Goal: Task Accomplishment & Management: Manage account settings

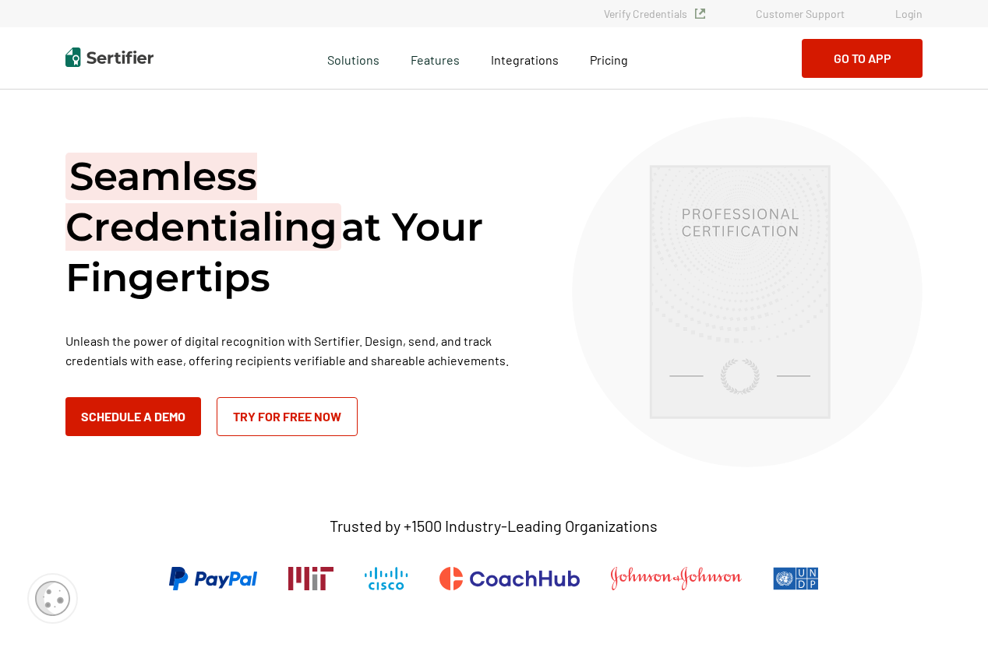
click at [908, 13] on link "Login" at bounding box center [908, 13] width 27 height 13
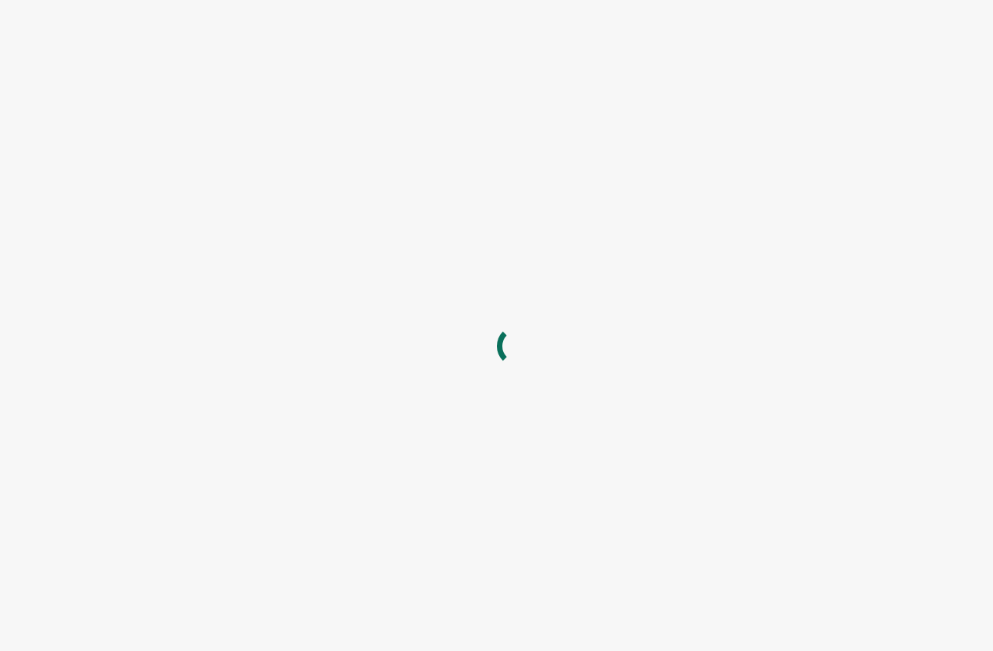
type input "catherine.elrod@fanning.uga.edu"
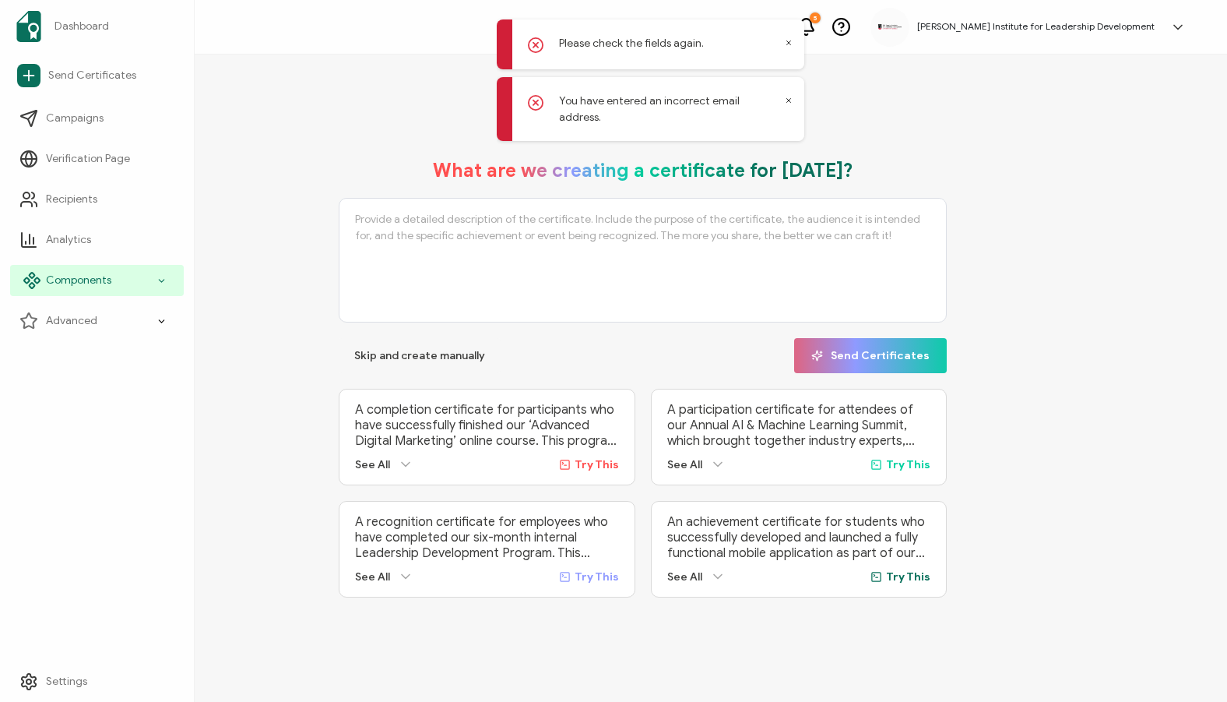
click at [58, 286] on span "Components" at bounding box center [78, 281] width 65 height 16
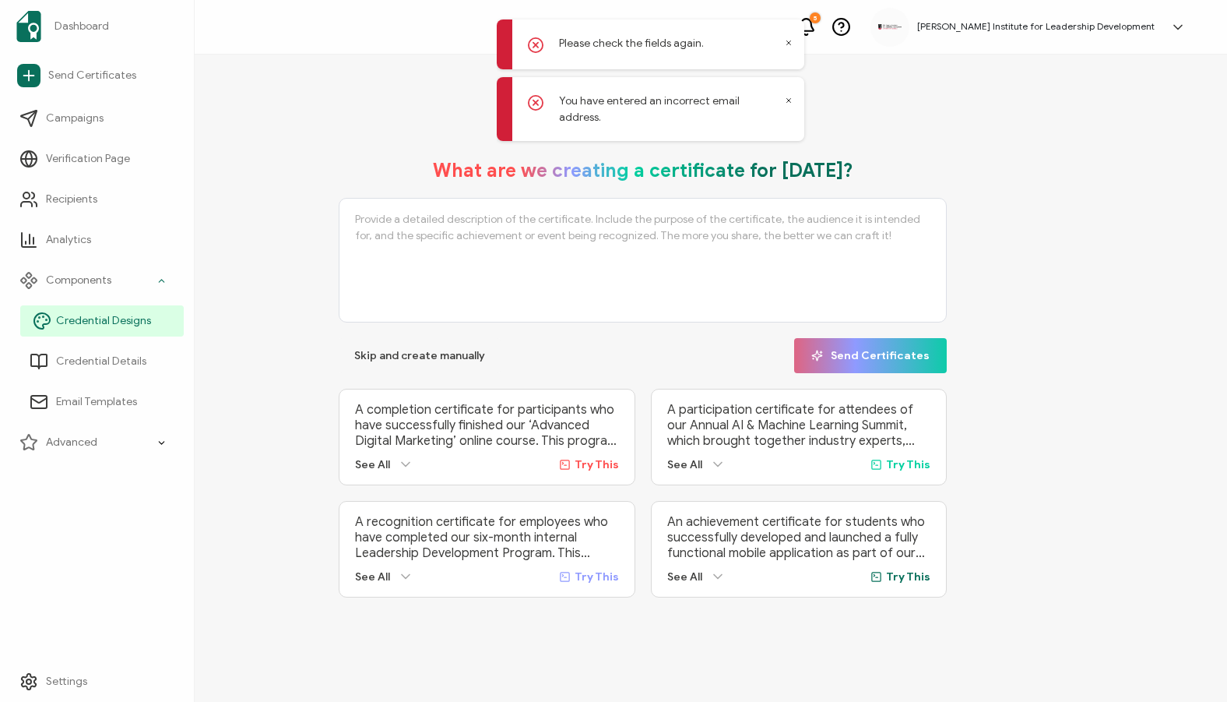
click at [89, 317] on span "Credential Designs" at bounding box center [103, 321] width 95 height 16
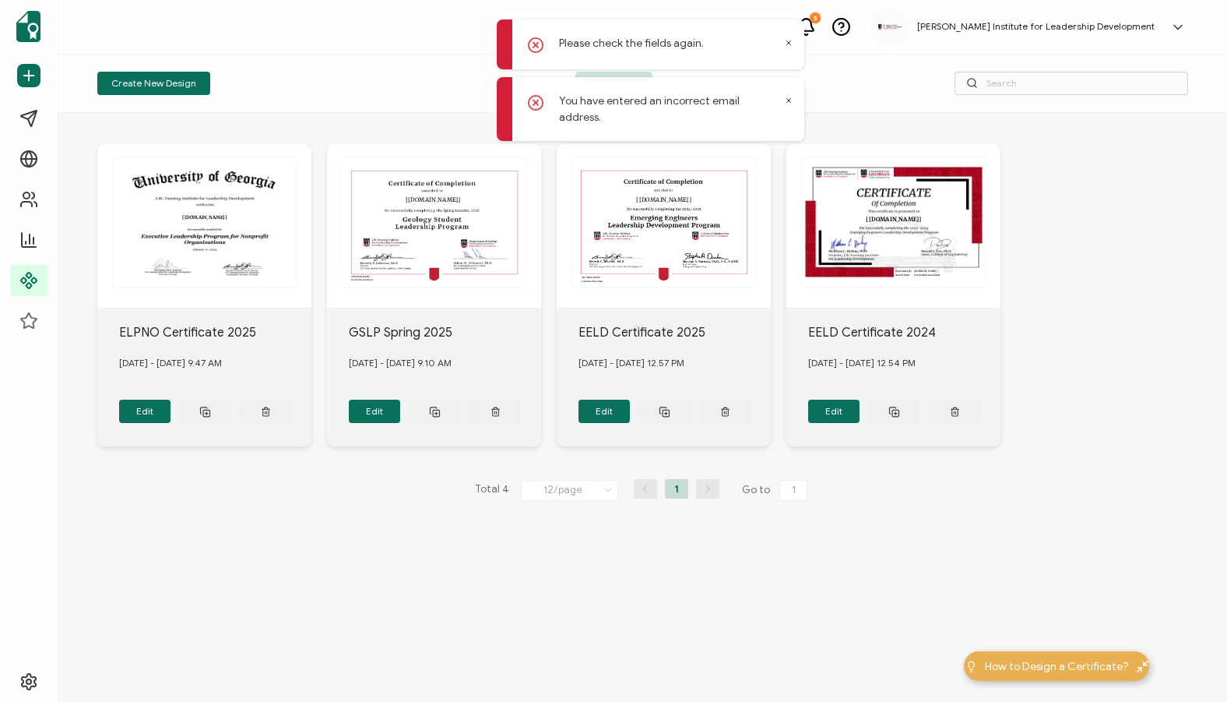
click at [992, 310] on div "The recipient’s full name, which will be automatically filled based on the info…" at bounding box center [642, 295] width 1091 height 364
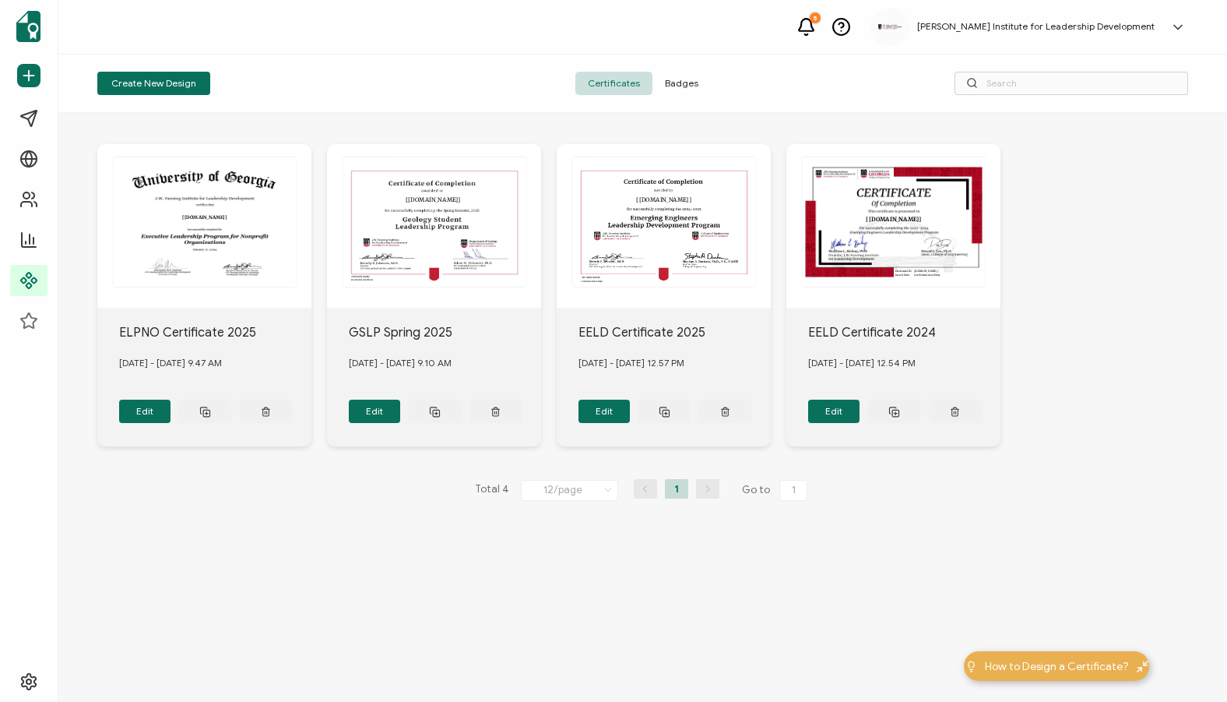
click at [669, 83] on span "Badges" at bounding box center [682, 83] width 58 height 23
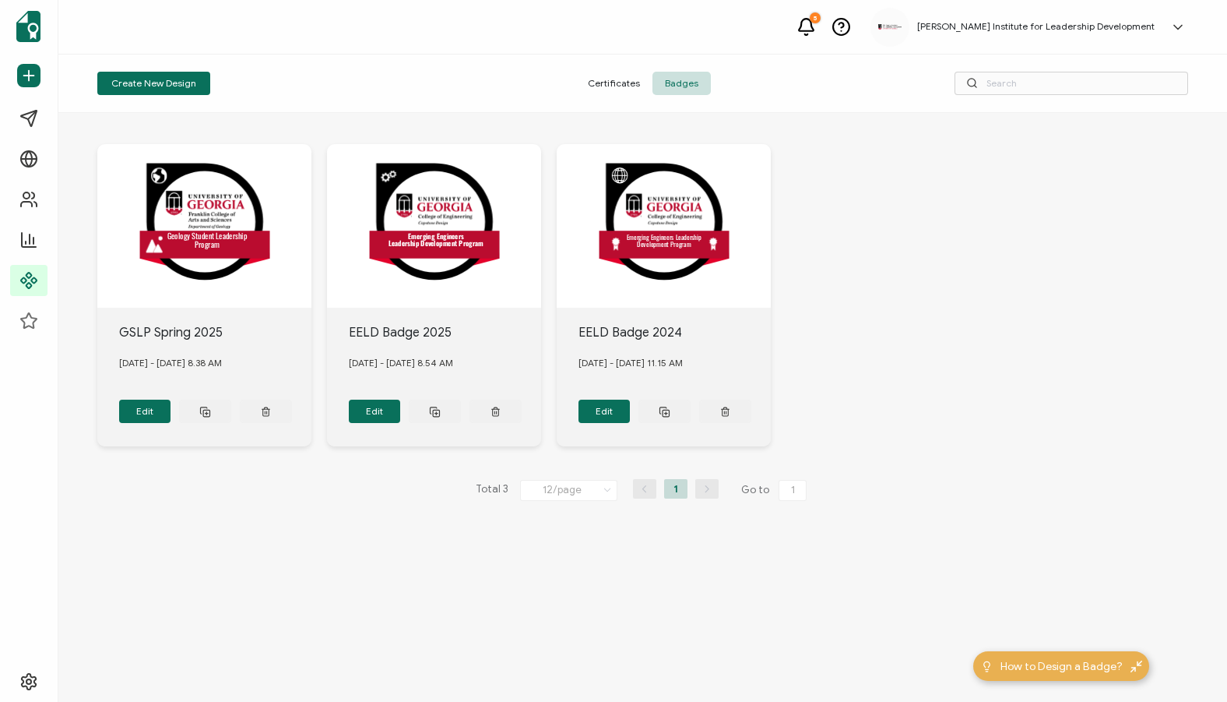
click at [851, 26] on icon at bounding box center [841, 26] width 19 height 19
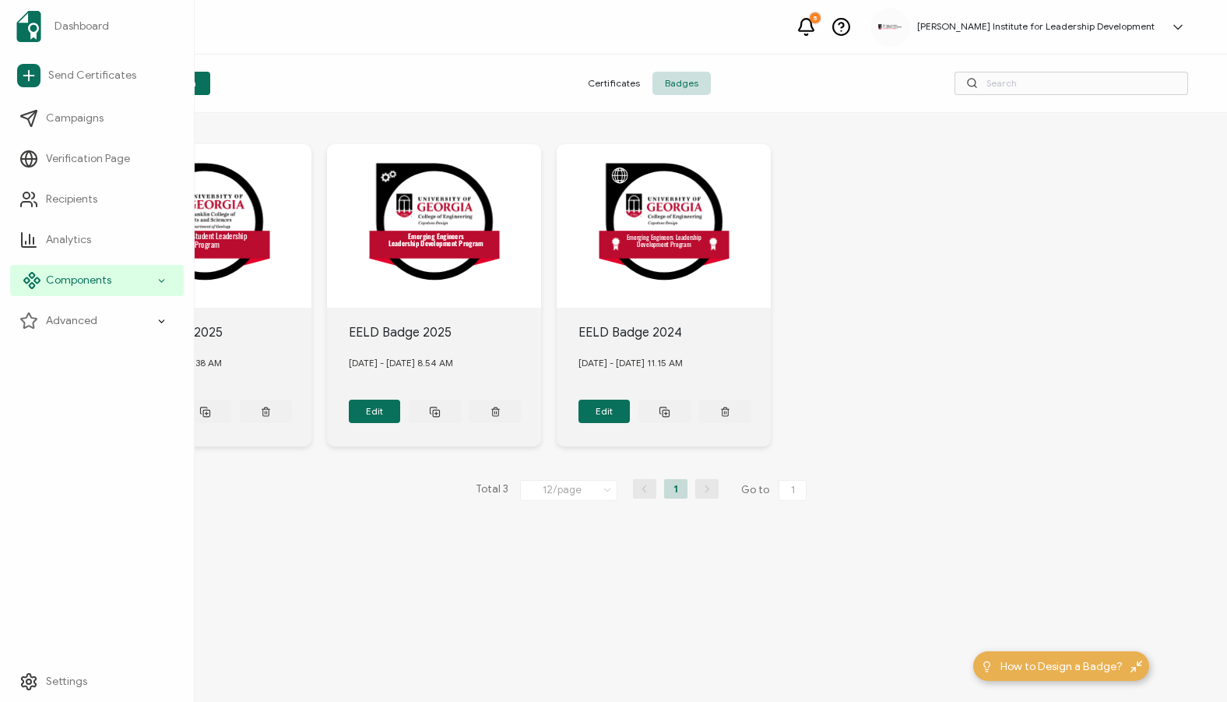
click at [161, 285] on icon at bounding box center [162, 281] width 10 height 18
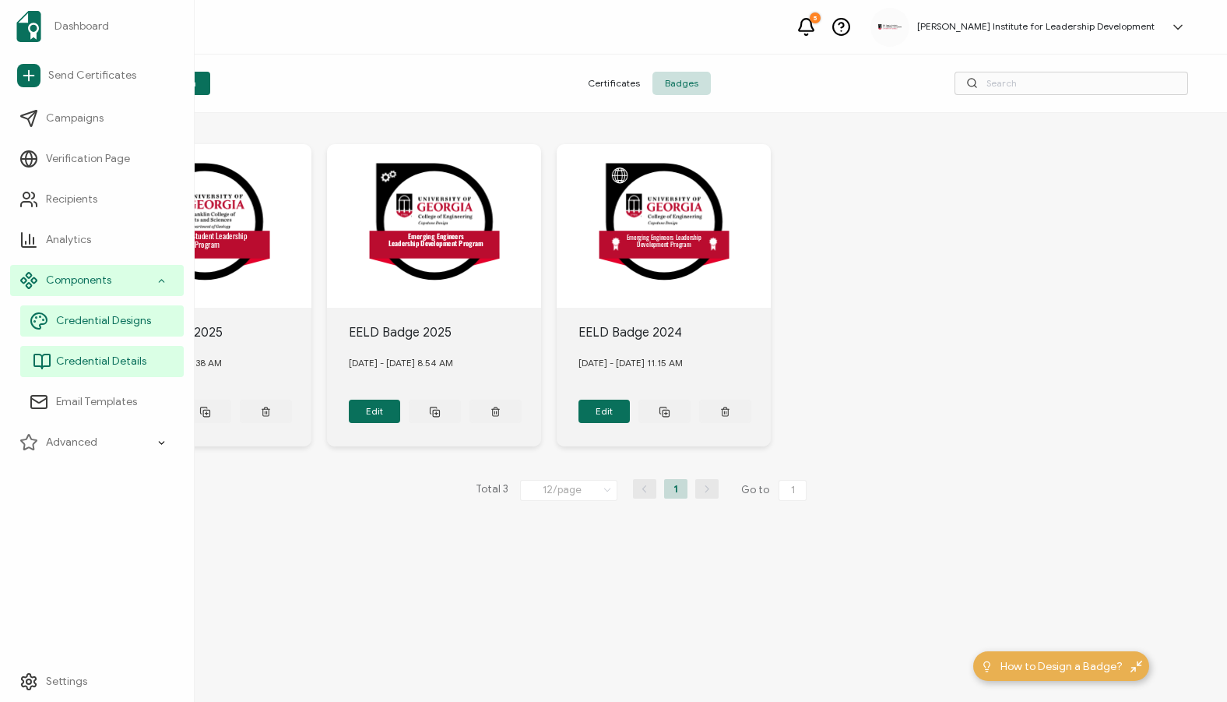
click at [116, 359] on span "Credential Details" at bounding box center [101, 362] width 90 height 16
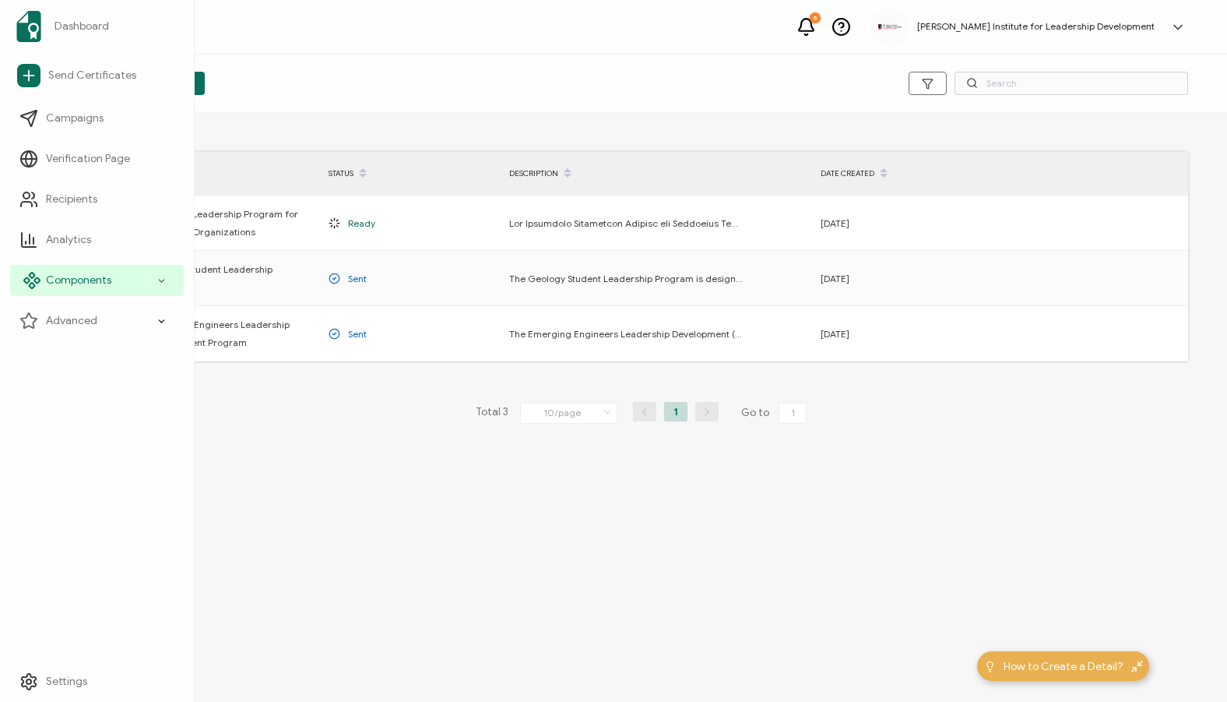
click at [163, 283] on icon at bounding box center [162, 281] width 10 height 18
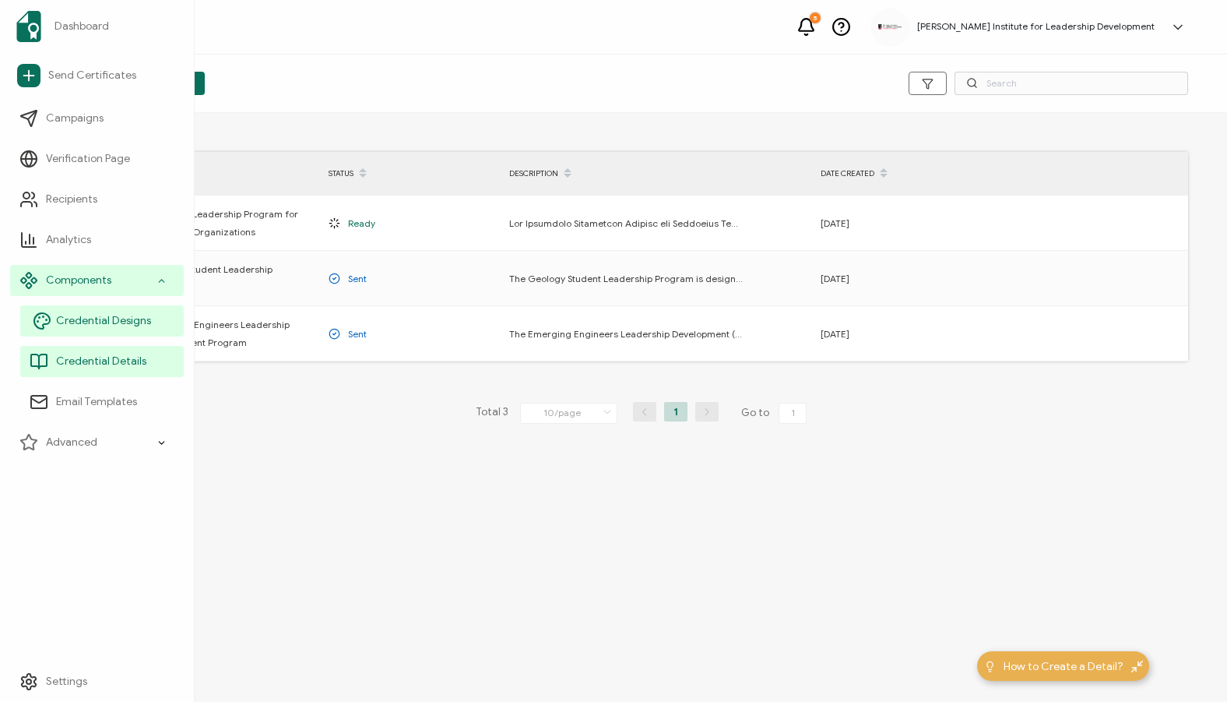
click at [143, 320] on span "Credential Designs" at bounding box center [103, 321] width 95 height 16
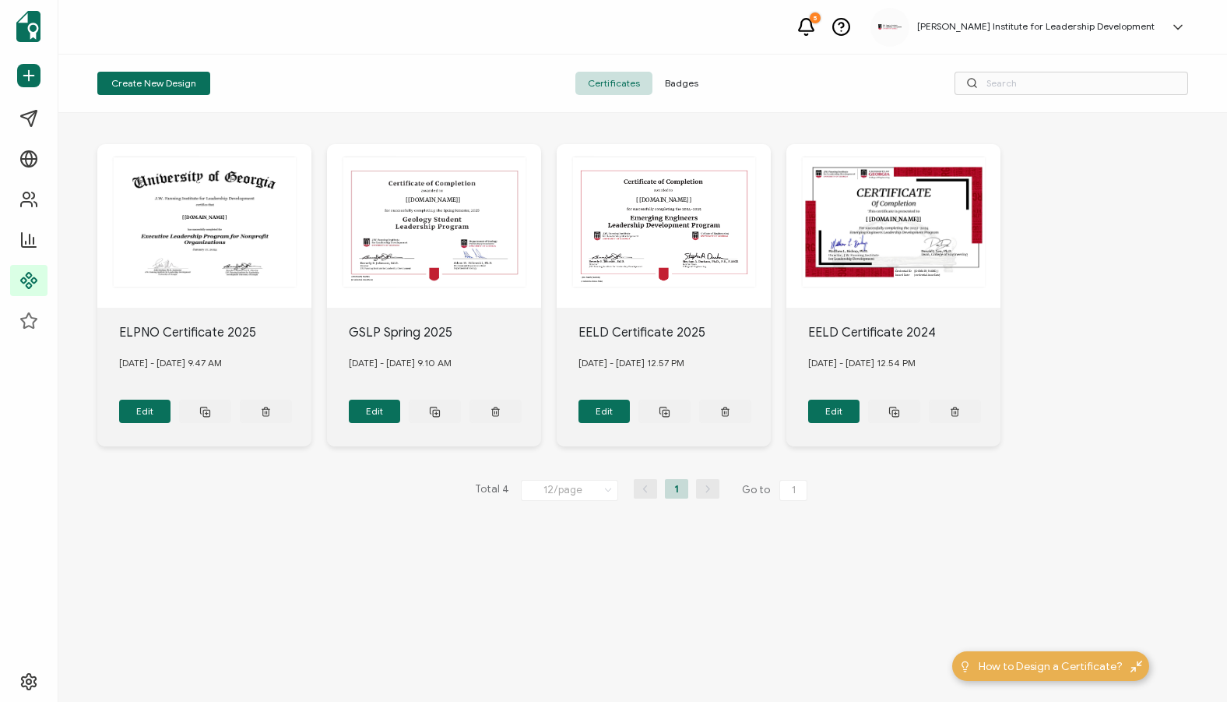
click at [693, 80] on span "Badges" at bounding box center [682, 83] width 58 height 23
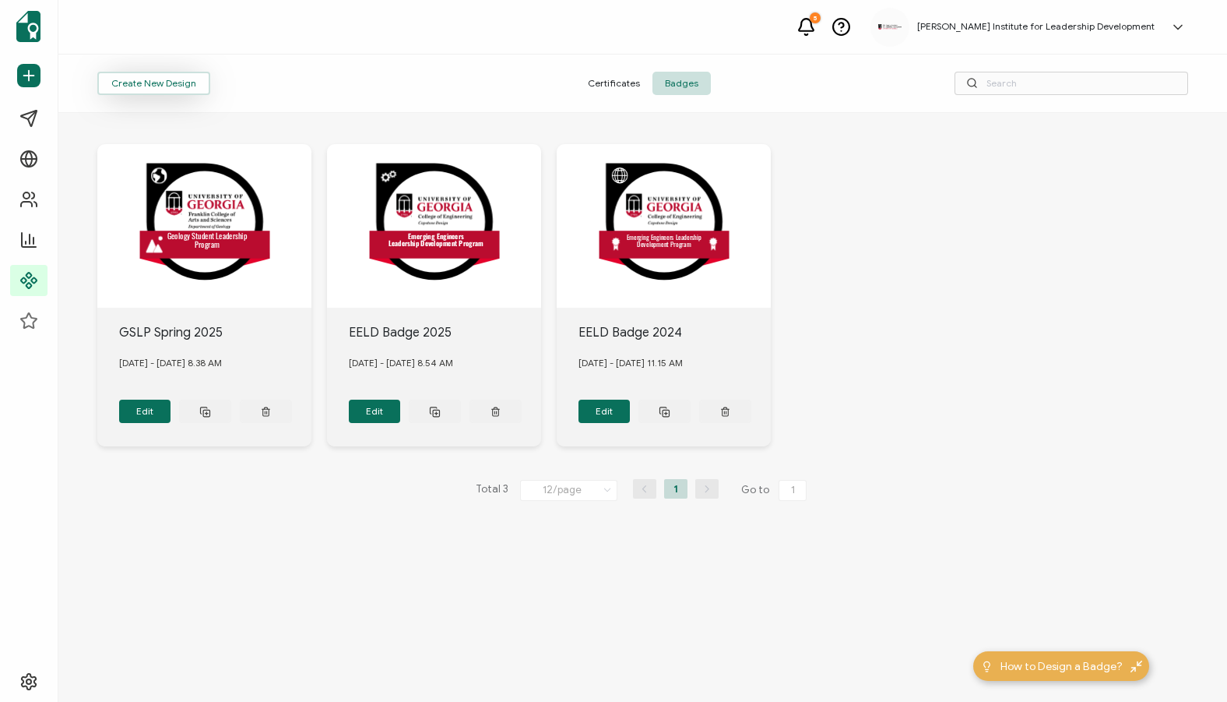
click at [157, 88] on button "Create New Design" at bounding box center [153, 83] width 113 height 23
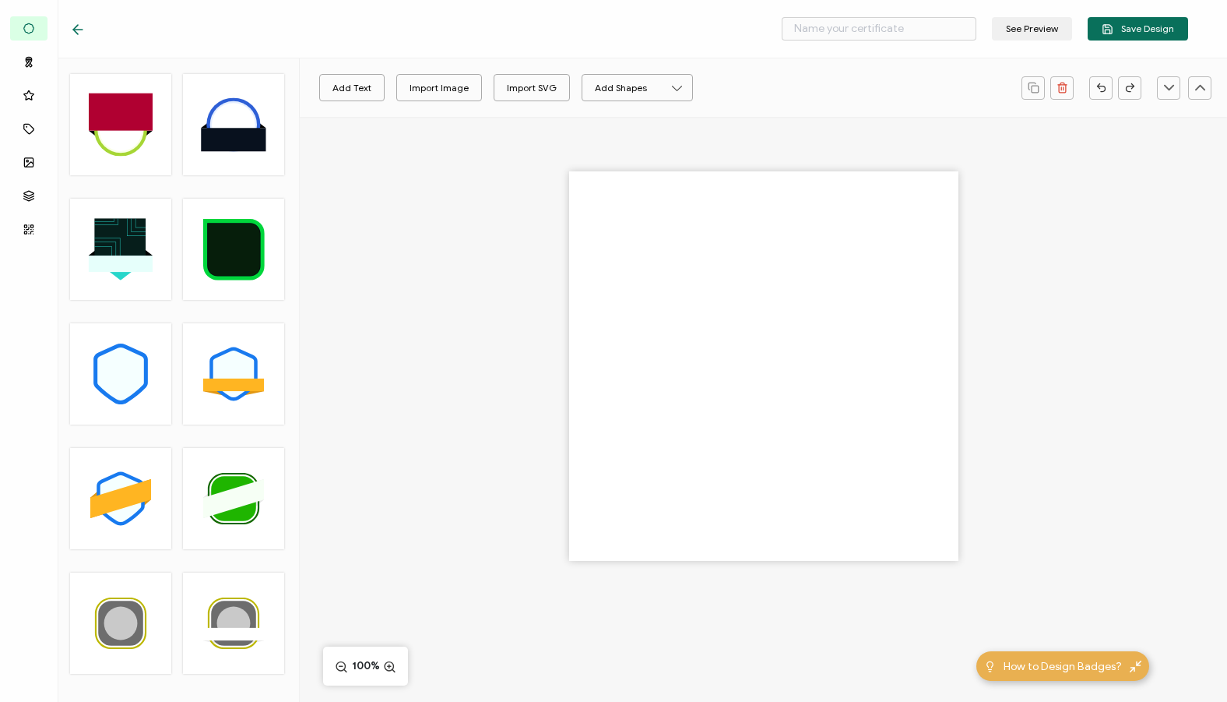
click at [86, 34] on div at bounding box center [81, 29] width 23 height 16
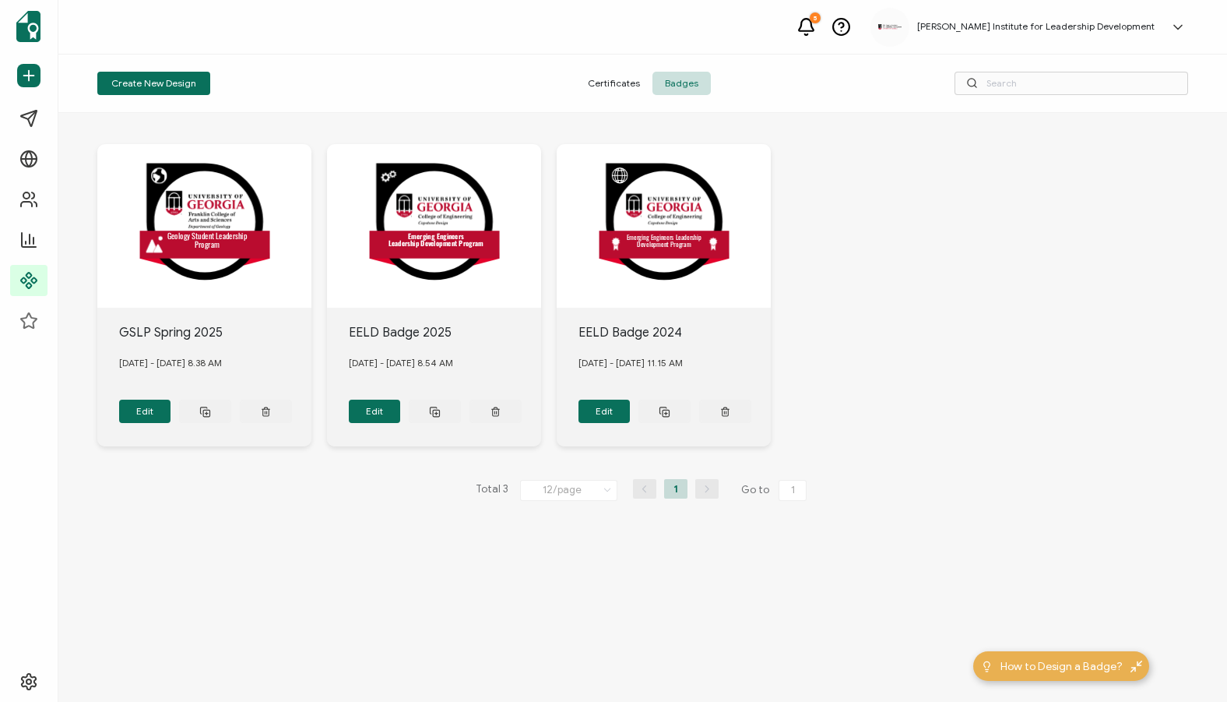
click at [616, 80] on span "Certificates" at bounding box center [614, 83] width 77 height 23
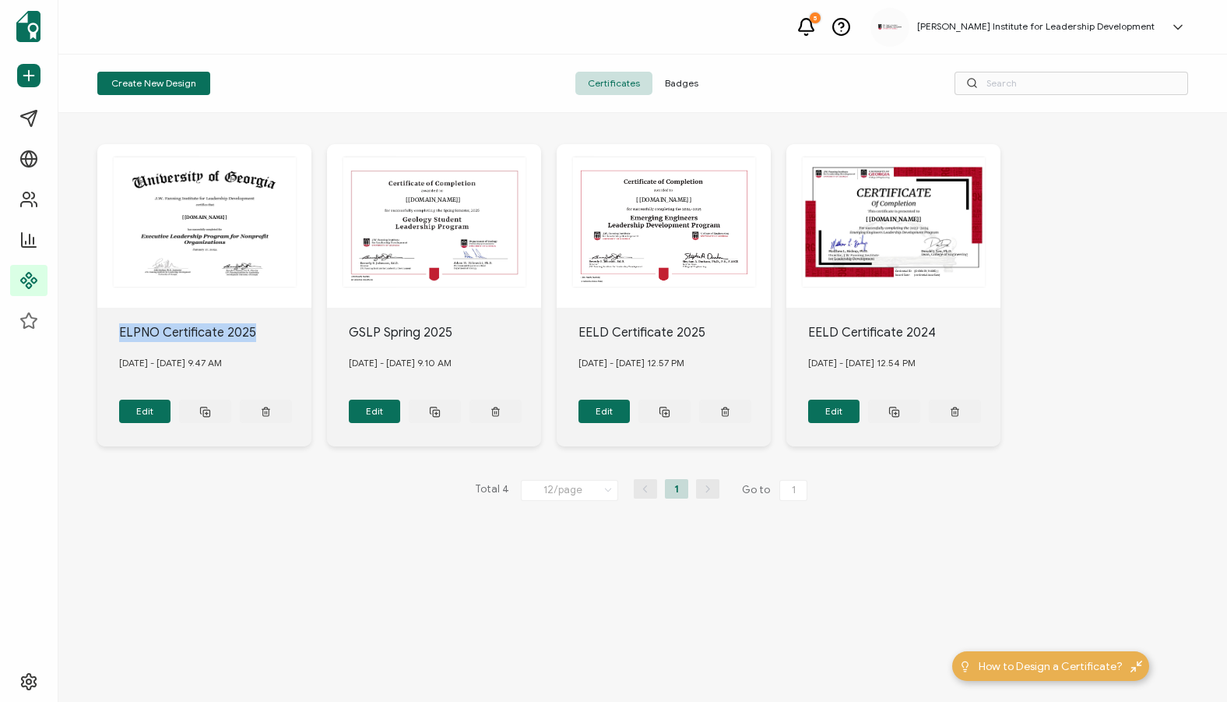
drag, startPoint x: 171, startPoint y: 325, endPoint x: 78, endPoint y: 329, distance: 92.8
click at [78, 329] on div "The recipient’s full name, which will be automatically filled based on the info…" at bounding box center [642, 407] width 1169 height 589
copy div "ELPNO Certificate 2025"
click at [680, 82] on span "Badges" at bounding box center [682, 83] width 58 height 23
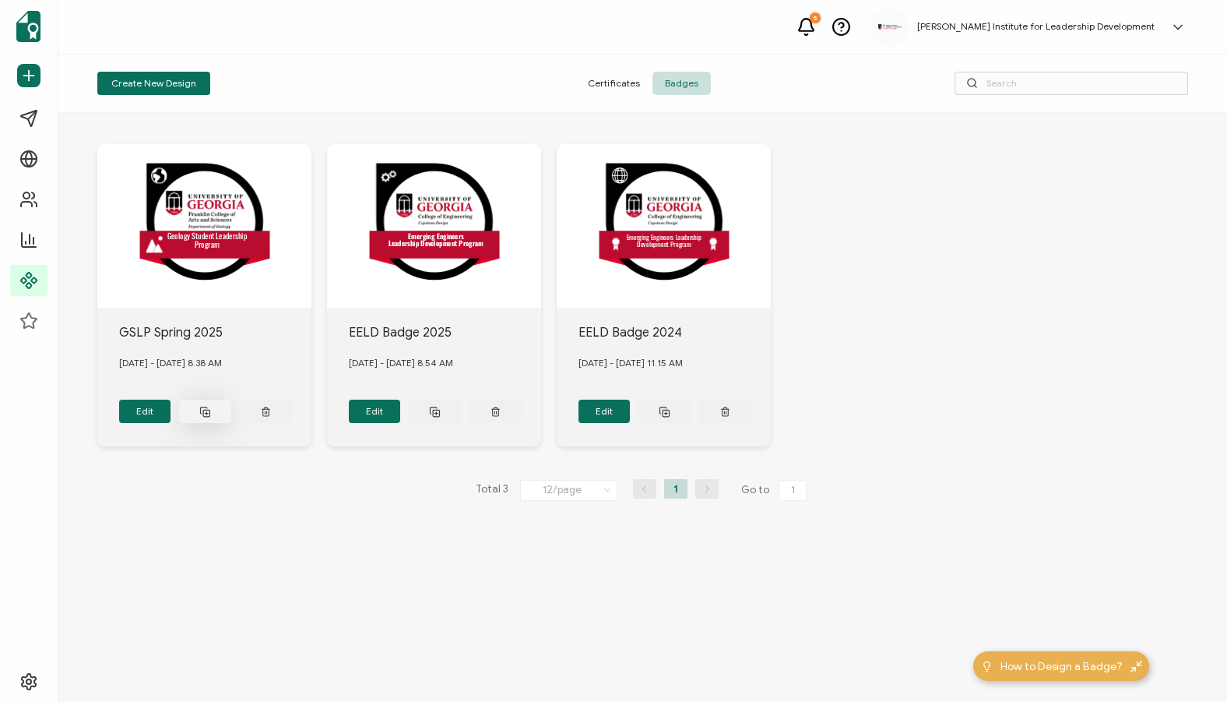
click at [219, 405] on button at bounding box center [205, 411] width 52 height 23
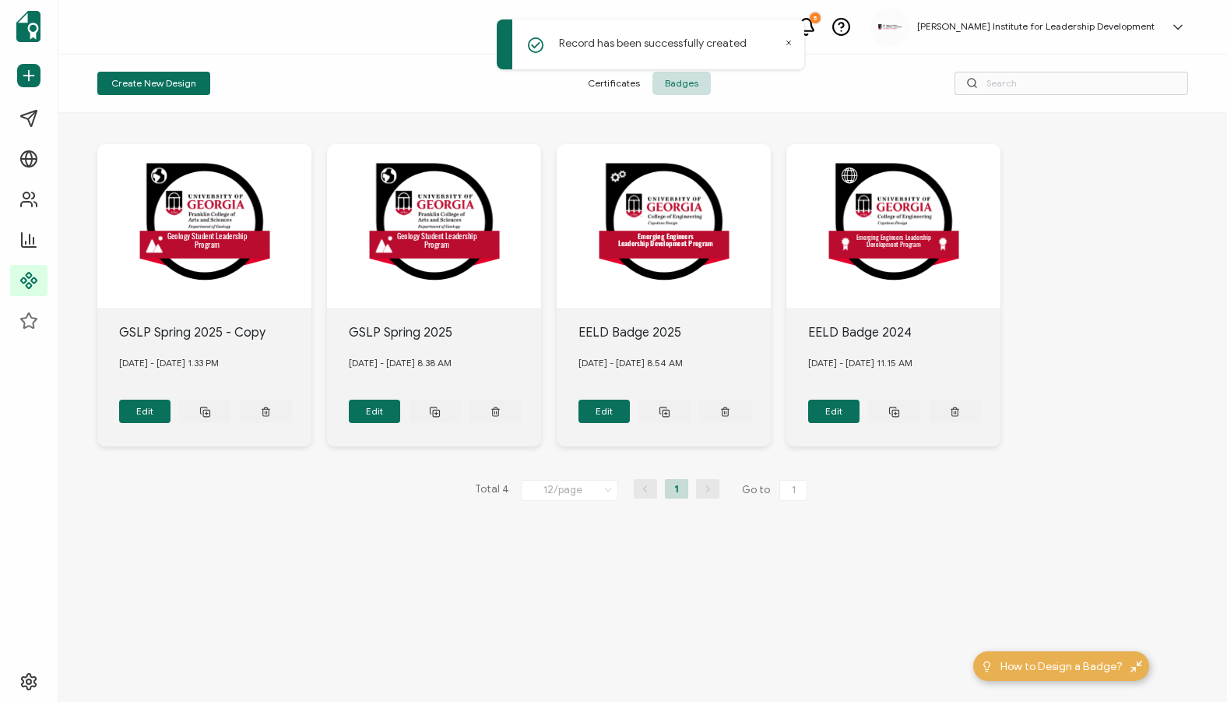
click at [217, 329] on div "GSLP Spring 2025 - Copy" at bounding box center [215, 332] width 193 height 19
click at [156, 408] on button "Edit" at bounding box center [145, 411] width 52 height 23
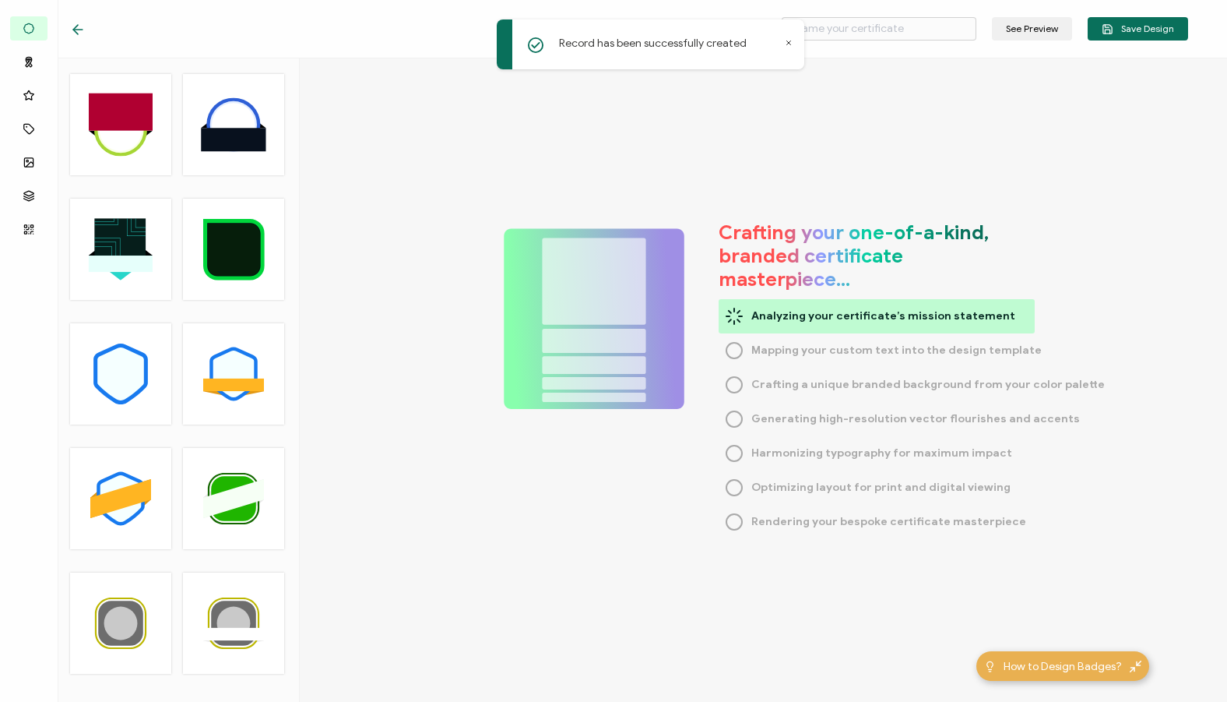
type input "GSLP Spring 2025 - Copy"
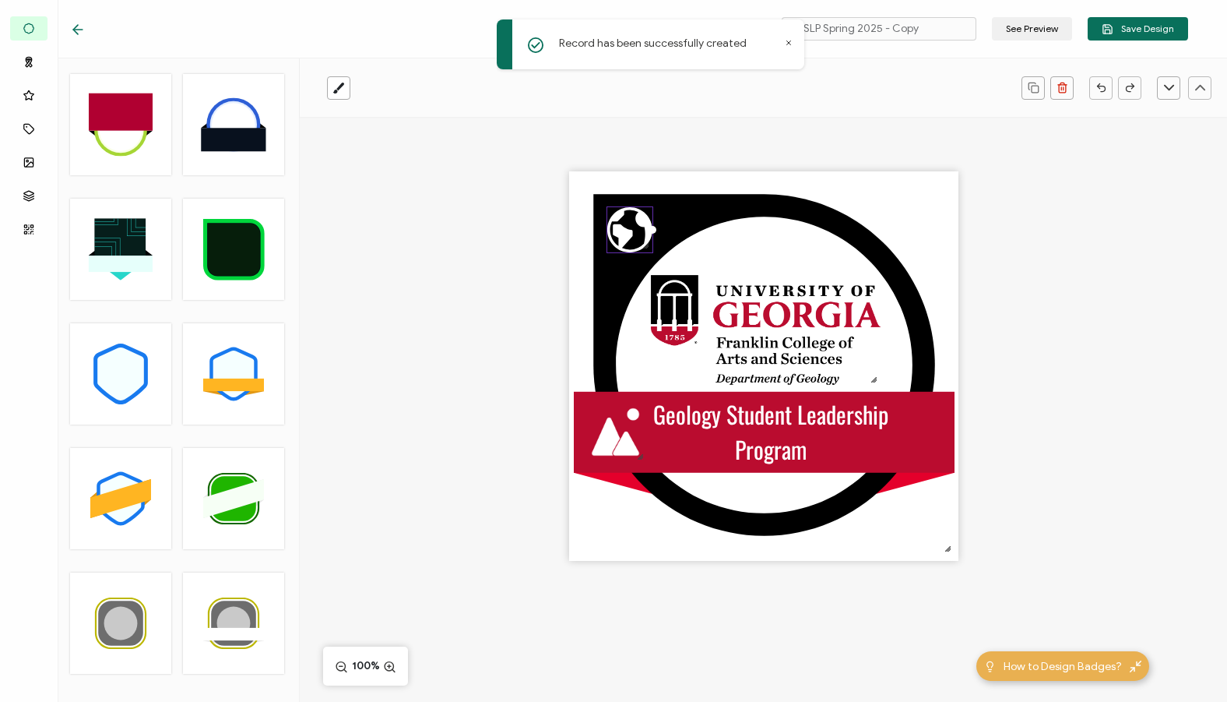
click at [783, 48] on div "Record has been successfully created" at bounding box center [651, 44] width 308 height 50
drag, startPoint x: 944, startPoint y: 26, endPoint x: 759, endPoint y: 26, distance: 184.6
click at [760, 33] on div "Record has been successfully created GSLP Spring 2025 - Copy See Preview Save D…" at bounding box center [613, 351] width 1227 height 702
click at [787, 45] on icon at bounding box center [789, 43] width 8 height 8
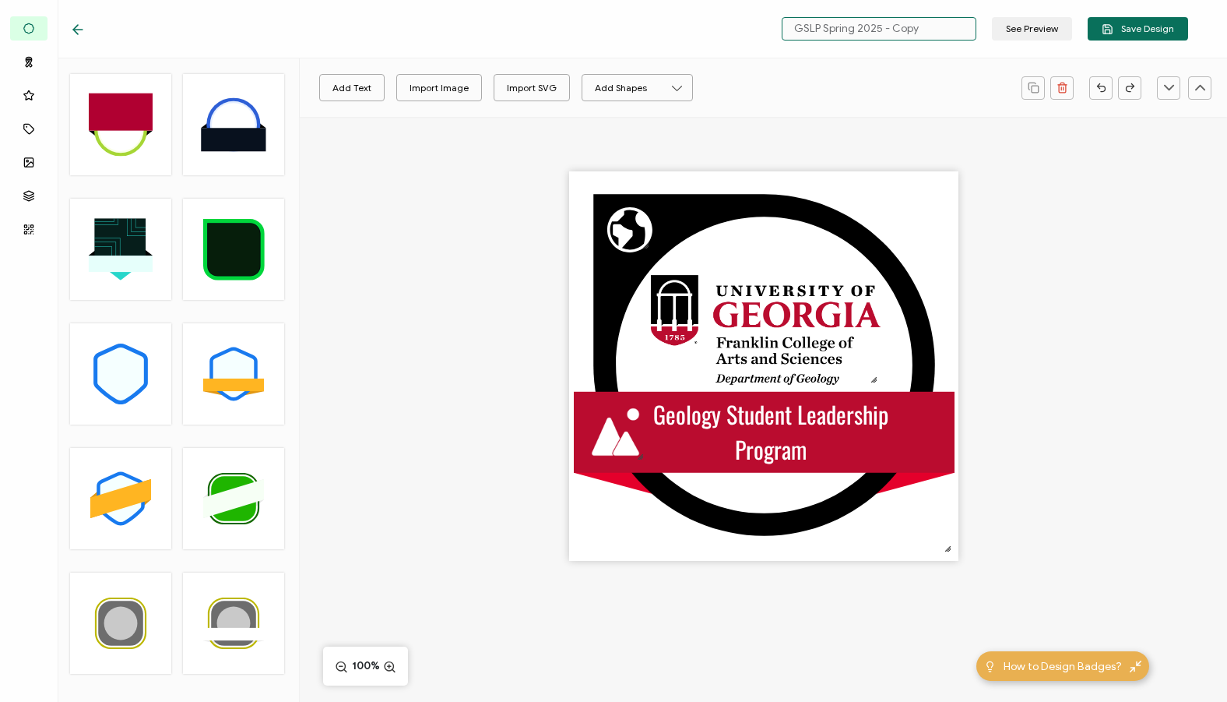
drag, startPoint x: 931, startPoint y: 29, endPoint x: 787, endPoint y: 27, distance: 144.1
click at [788, 28] on input "GSLP Spring 2025 - Copy" at bounding box center [879, 28] width 195 height 23
click at [769, 304] on img at bounding box center [765, 330] width 232 height 114
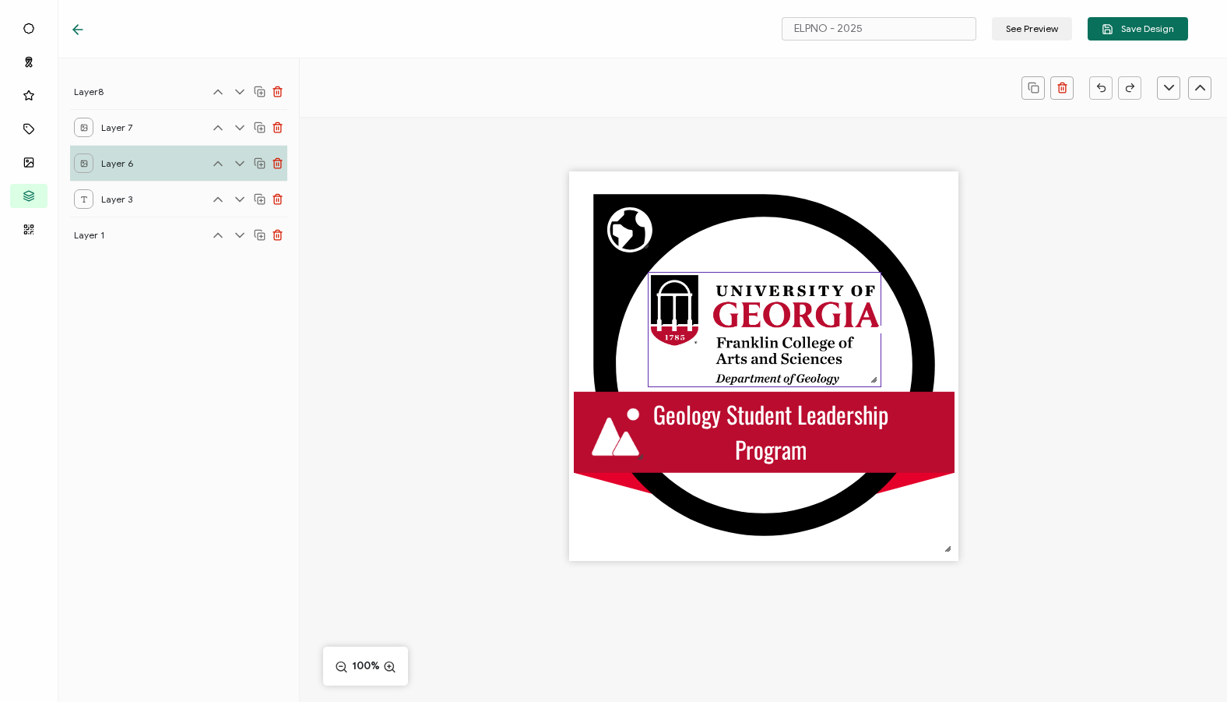
click at [263, 164] on icon at bounding box center [260, 163] width 12 height 12
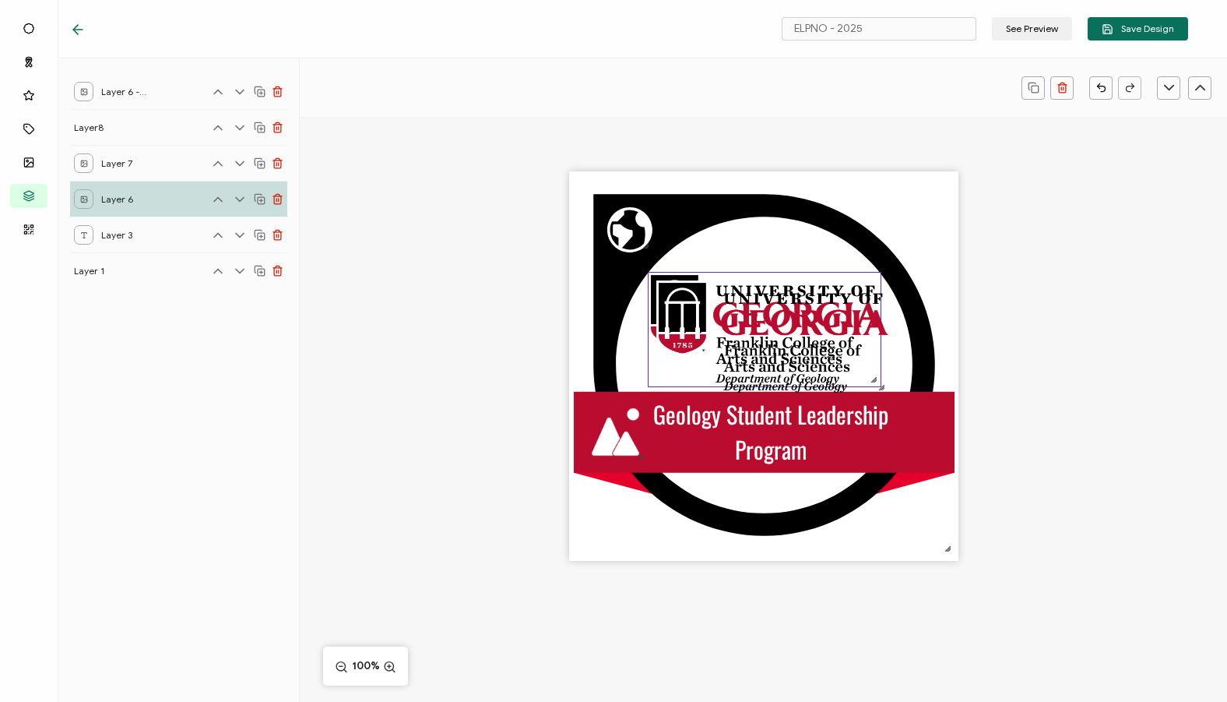
type input "GSLP Spring 2025 - Copy"
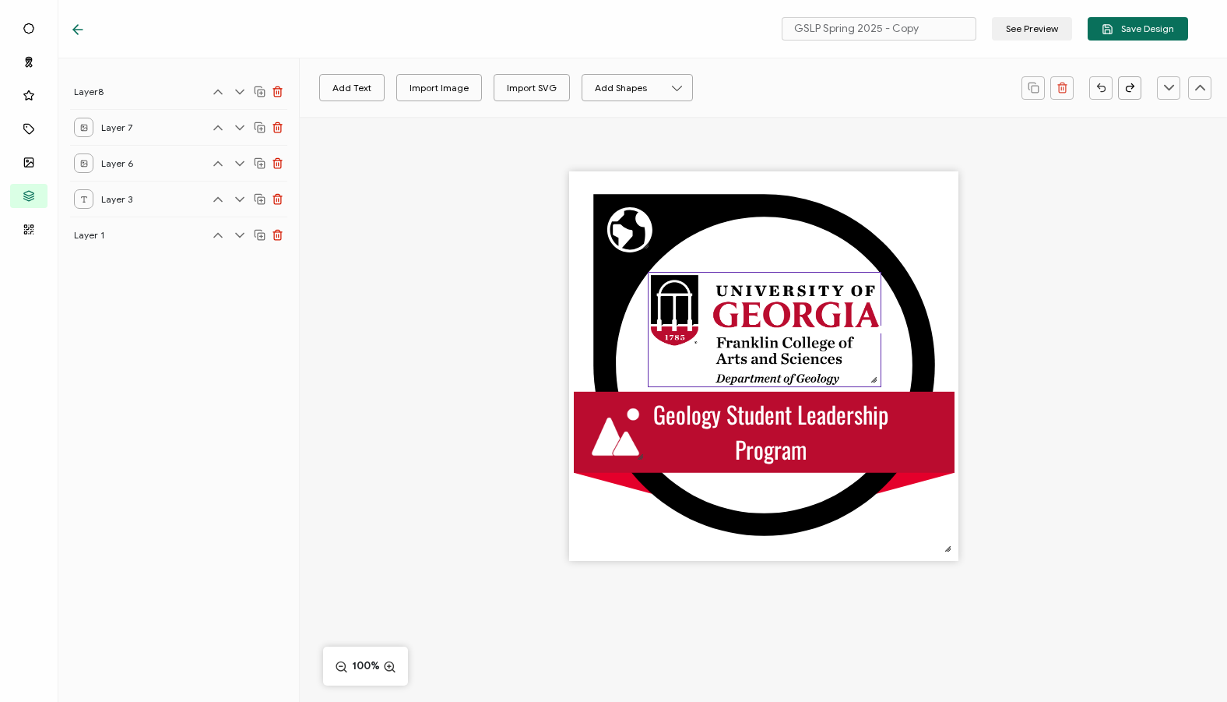
click at [282, 165] on icon at bounding box center [278, 163] width 12 height 12
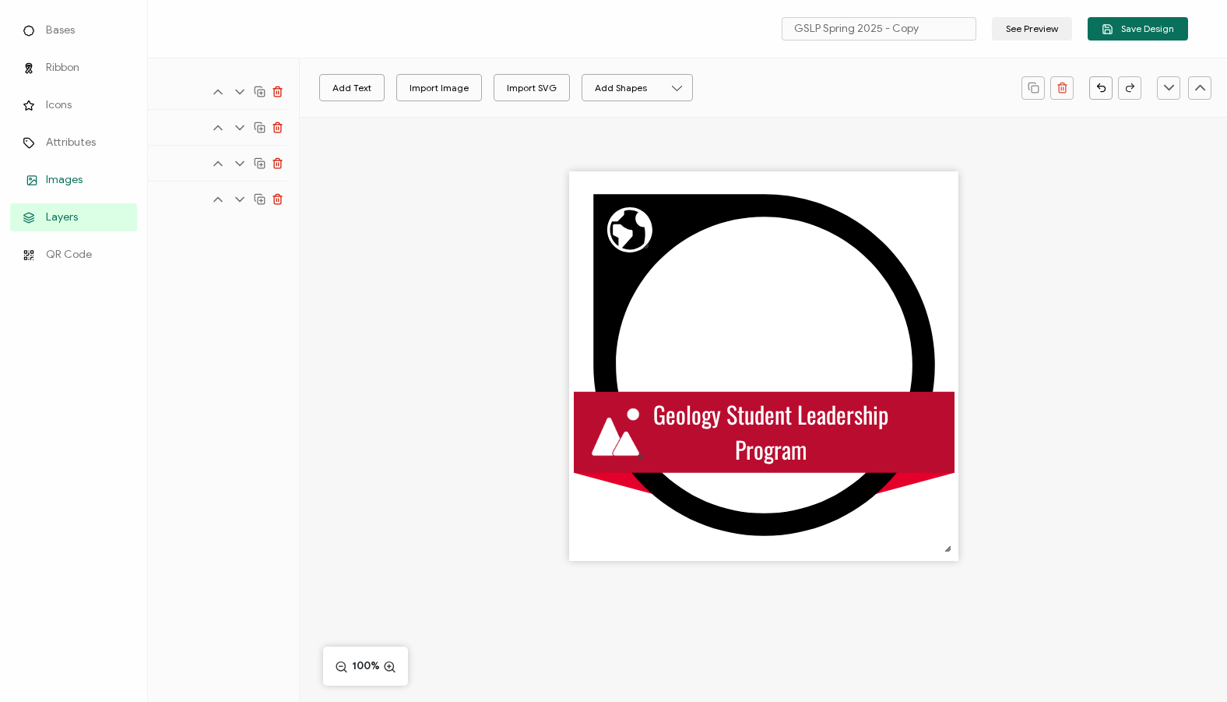
click at [74, 184] on span "Images" at bounding box center [64, 180] width 37 height 16
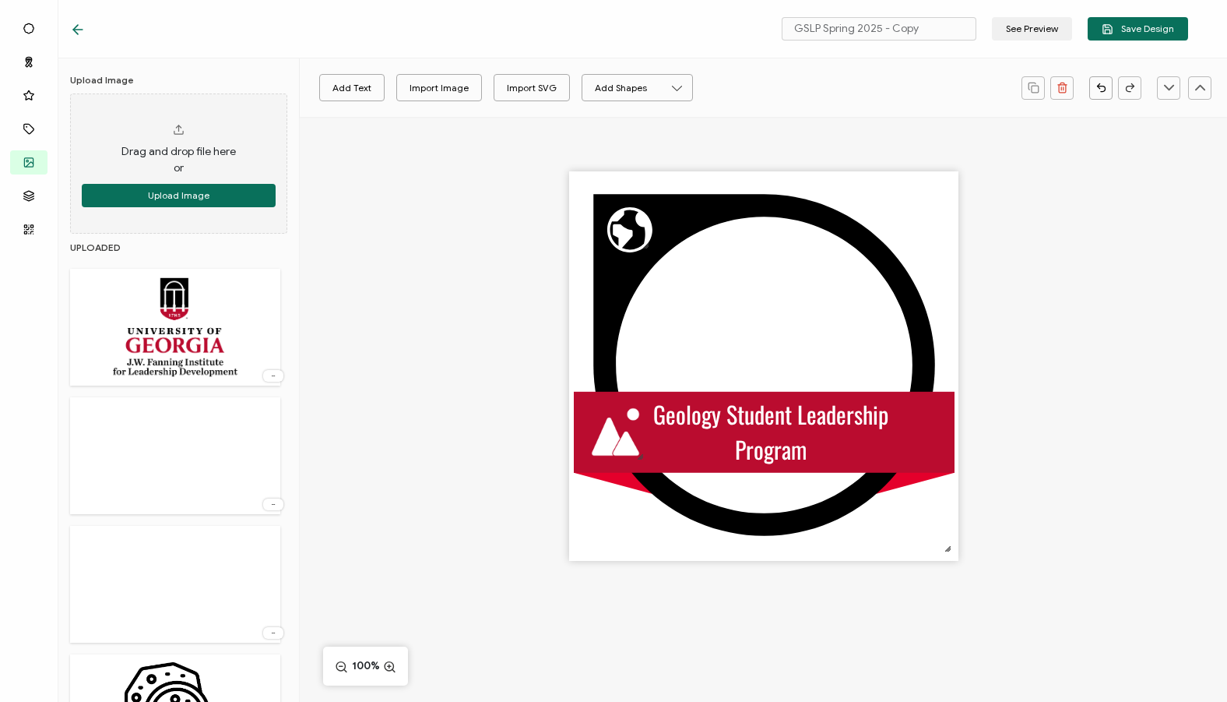
click at [180, 326] on img at bounding box center [175, 326] width 125 height 101
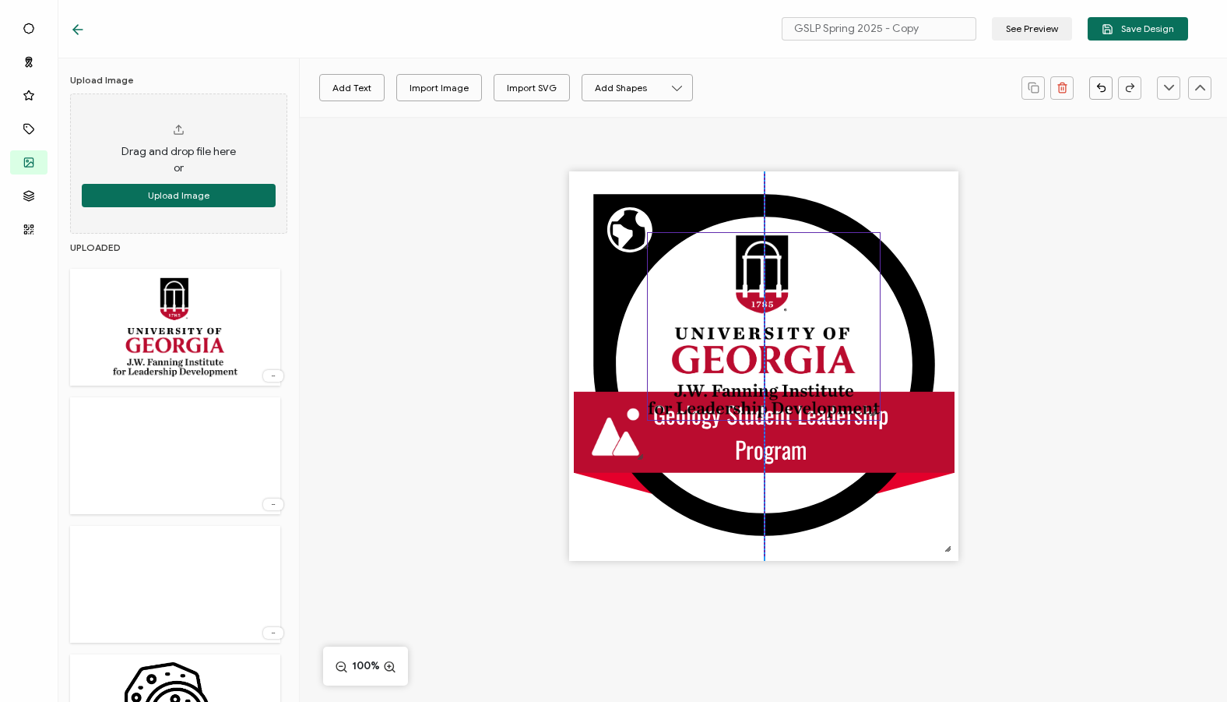
drag, startPoint x: 765, startPoint y: 348, endPoint x: 766, endPoint y: 328, distance: 20.3
click at [766, 328] on img at bounding box center [764, 326] width 232 height 187
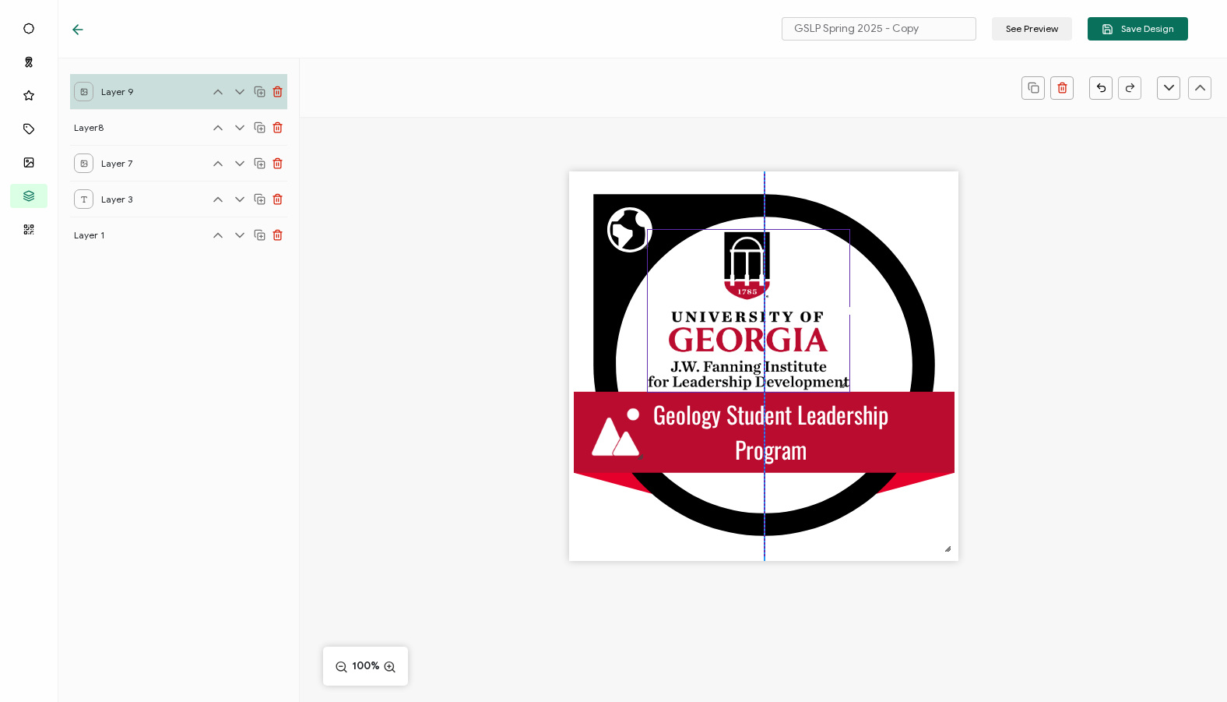
drag, startPoint x: 877, startPoint y: 414, endPoint x: 848, endPoint y: 362, distance: 59.6
click at [848, 362] on div at bounding box center [748, 311] width 203 height 164
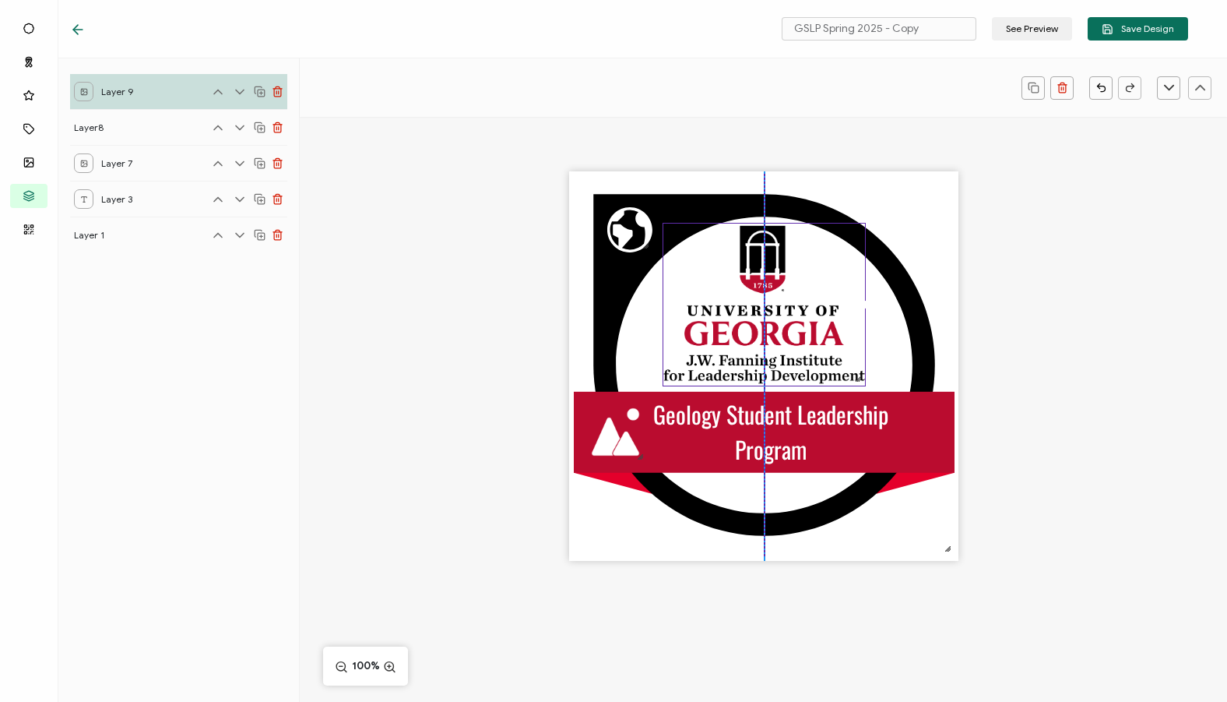
drag, startPoint x: 748, startPoint y: 298, endPoint x: 760, endPoint y: 290, distance: 13.6
click at [760, 290] on img at bounding box center [765, 305] width 202 height 162
click at [620, 238] on icon at bounding box center [629, 229] width 45 height 45
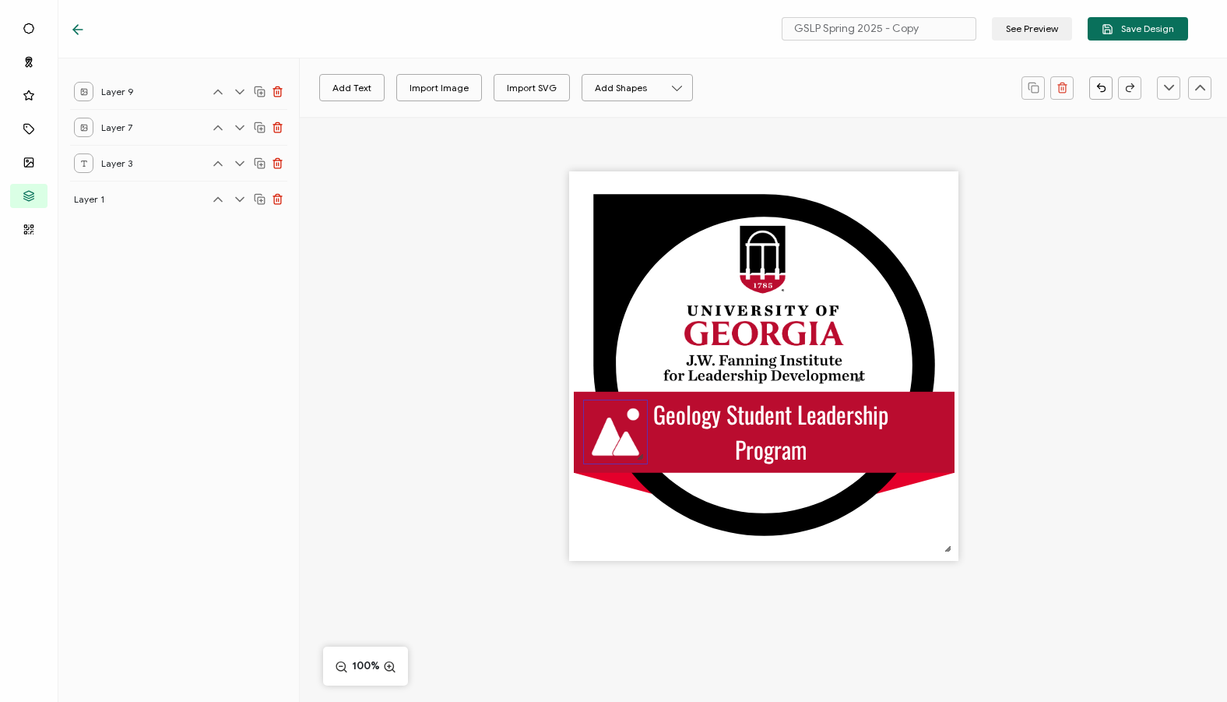
click at [622, 453] on img at bounding box center [615, 431] width 63 height 63
click at [745, 438] on pre "Geology Student Leadership Program" at bounding box center [773, 431] width 241 height 70
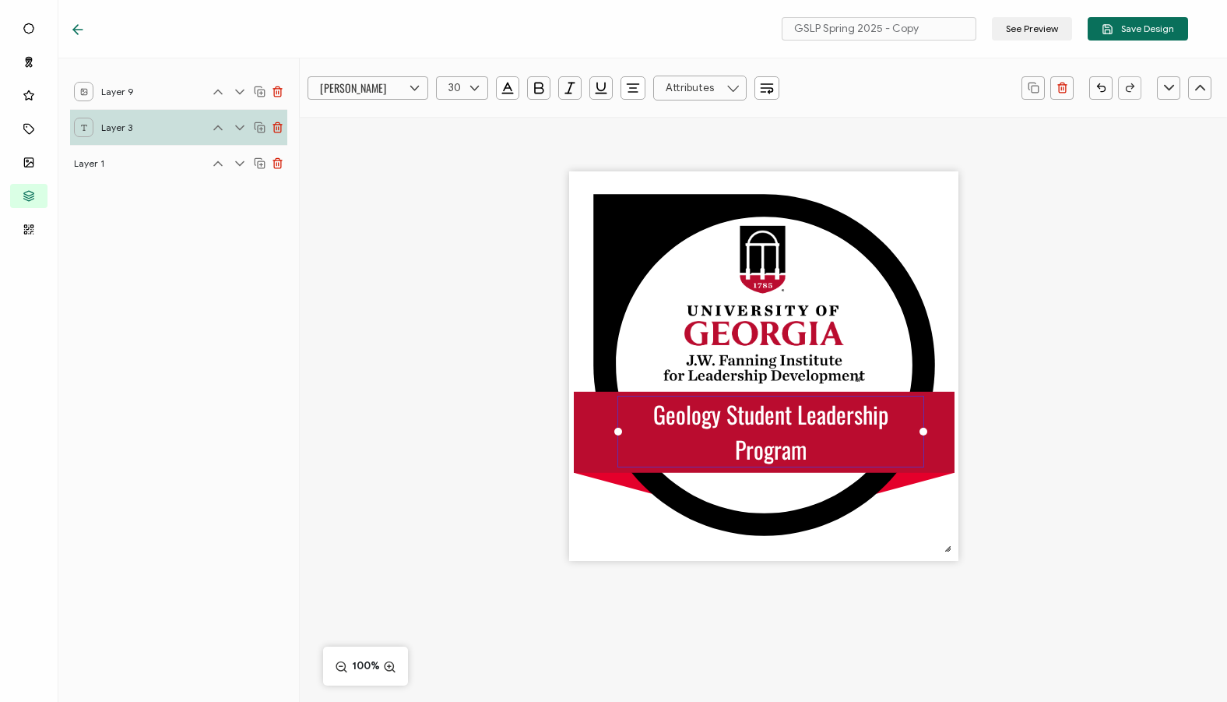
click at [745, 438] on pre "Geology Student Leadership Program" at bounding box center [773, 431] width 241 height 70
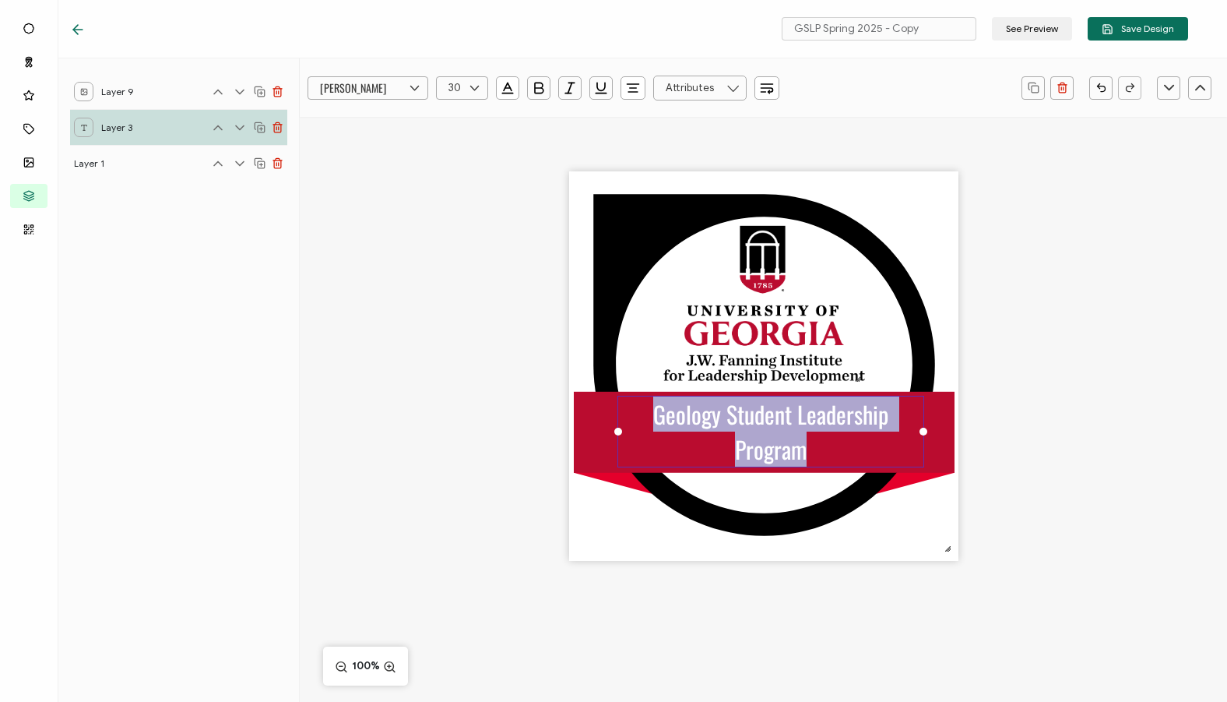
click at [745, 438] on pre "Geology Student Leadership Program" at bounding box center [773, 431] width 241 height 70
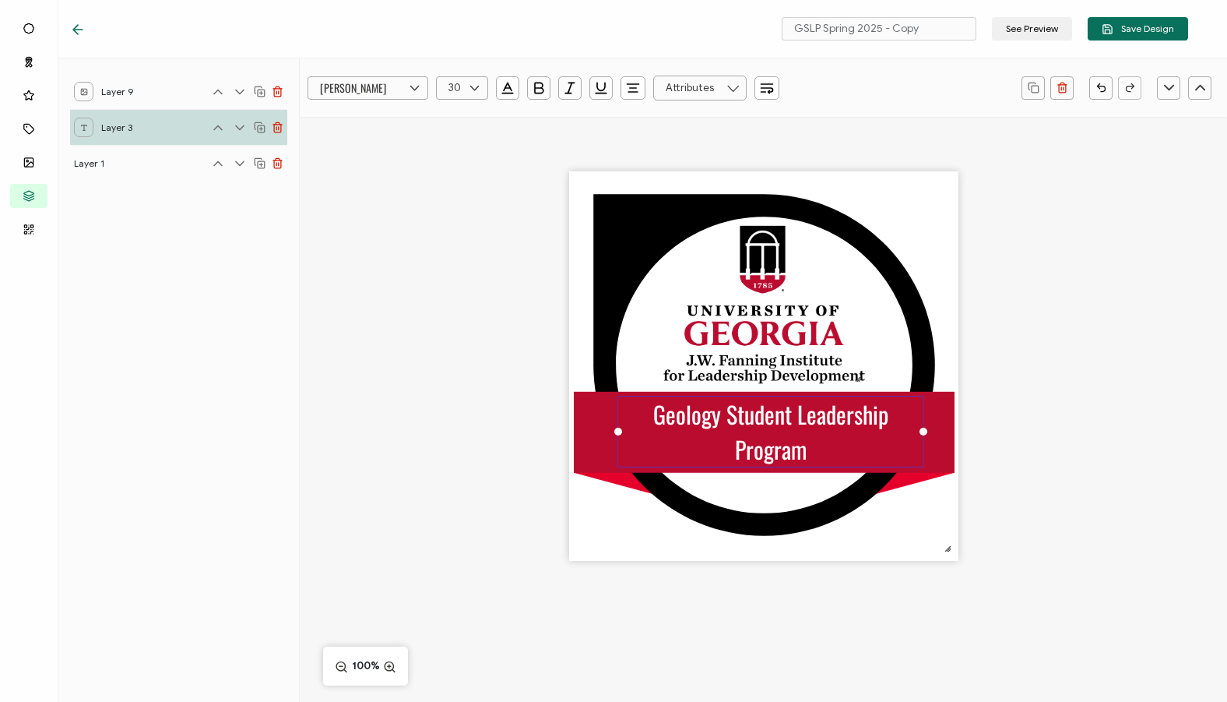
click at [819, 452] on div "Geology Student Leadership Program" at bounding box center [771, 432] width 307 height 72
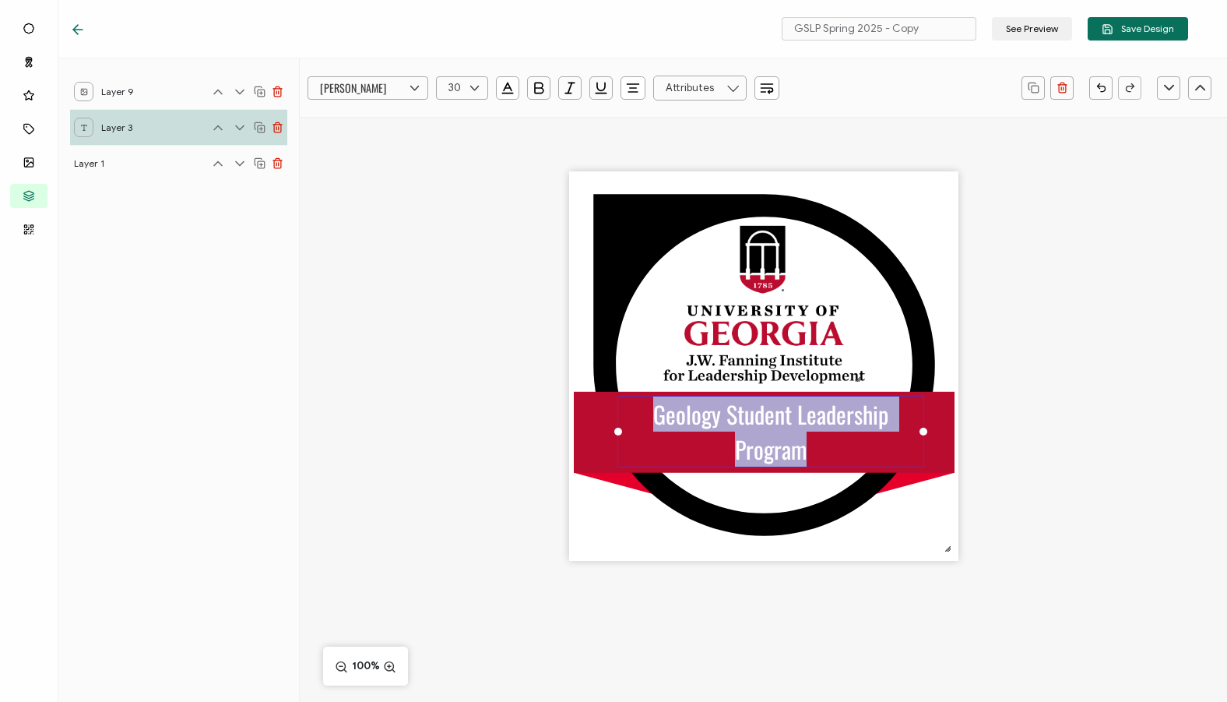
drag, startPoint x: 816, startPoint y: 452, endPoint x: 655, endPoint y: 420, distance: 164.3
click at [655, 420] on div "Geology Student Leadership Program" at bounding box center [771, 432] width 307 height 72
paste pre
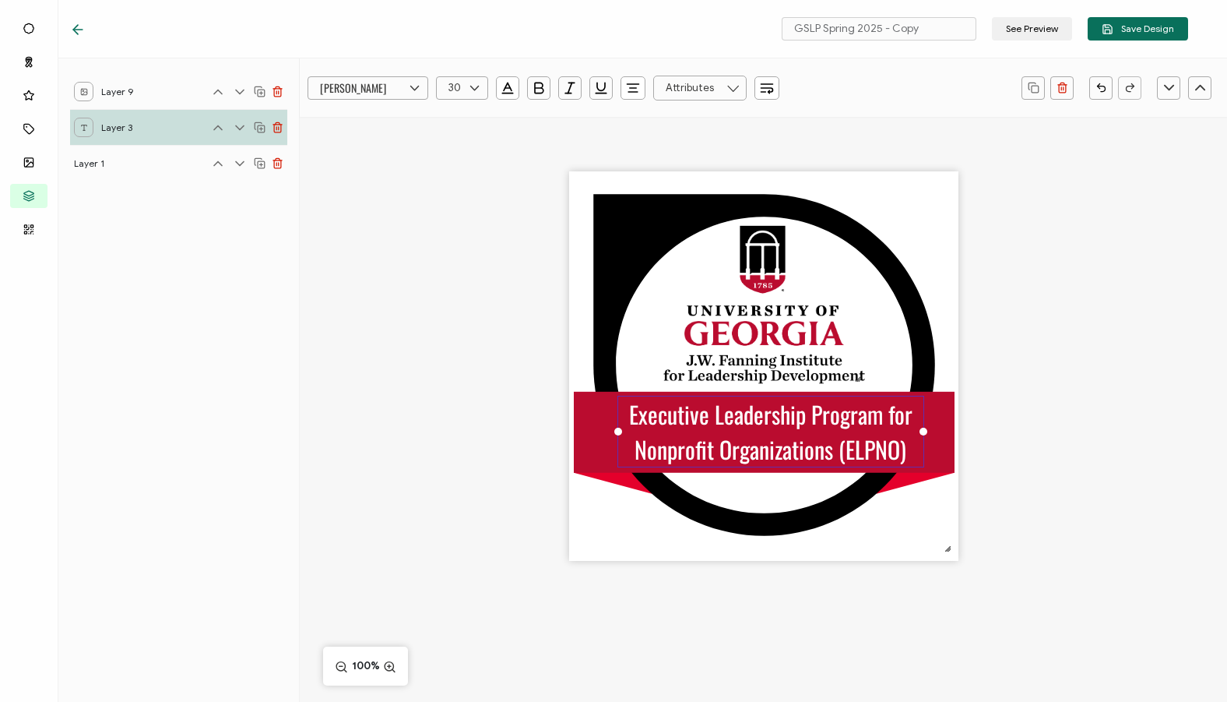
click at [992, 303] on div ".uuid-e0167db1-c400-465b-bddd-c50bfc339371{}.uuid-efc37302-9416-4d3d-8d4c-a6863…" at bounding box center [764, 393] width 928 height 553
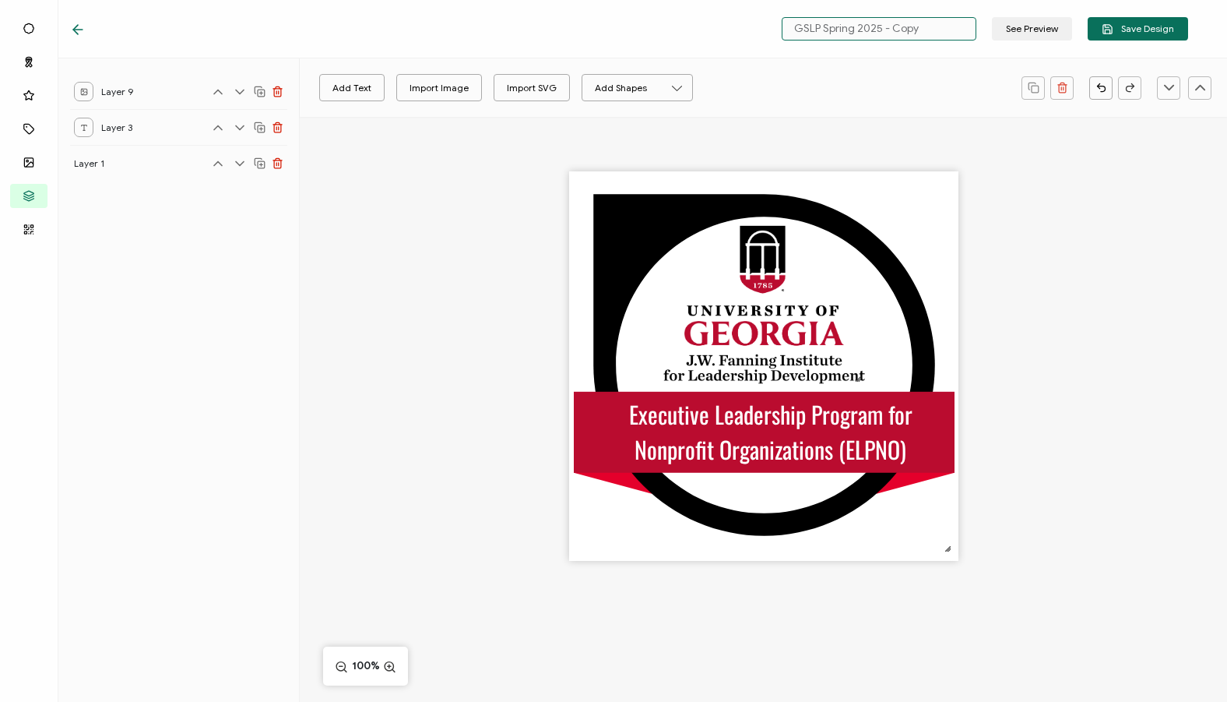
click at [910, 37] on input "GSLP Spring 2025 - Copy" at bounding box center [879, 28] width 195 height 23
drag, startPoint x: 901, startPoint y: 31, endPoint x: 761, endPoint y: 31, distance: 140.2
click at [761, 31] on div "GSLP Spring 2025 - Copy See Preview Save Design" at bounding box center [629, 29] width 1196 height 58
type input "ELPNO- 2025"
click at [992, 30] on span "Save Design" at bounding box center [1138, 29] width 72 height 12
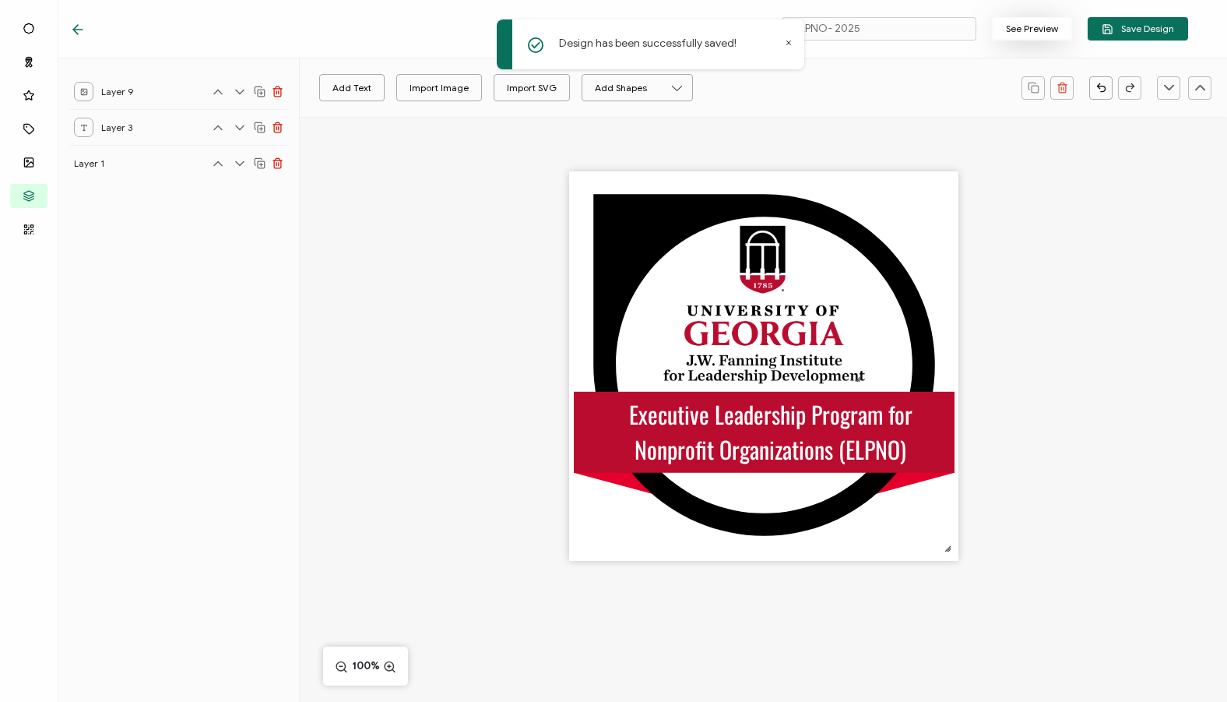
click at [992, 24] on button "See Preview" at bounding box center [1032, 28] width 80 height 23
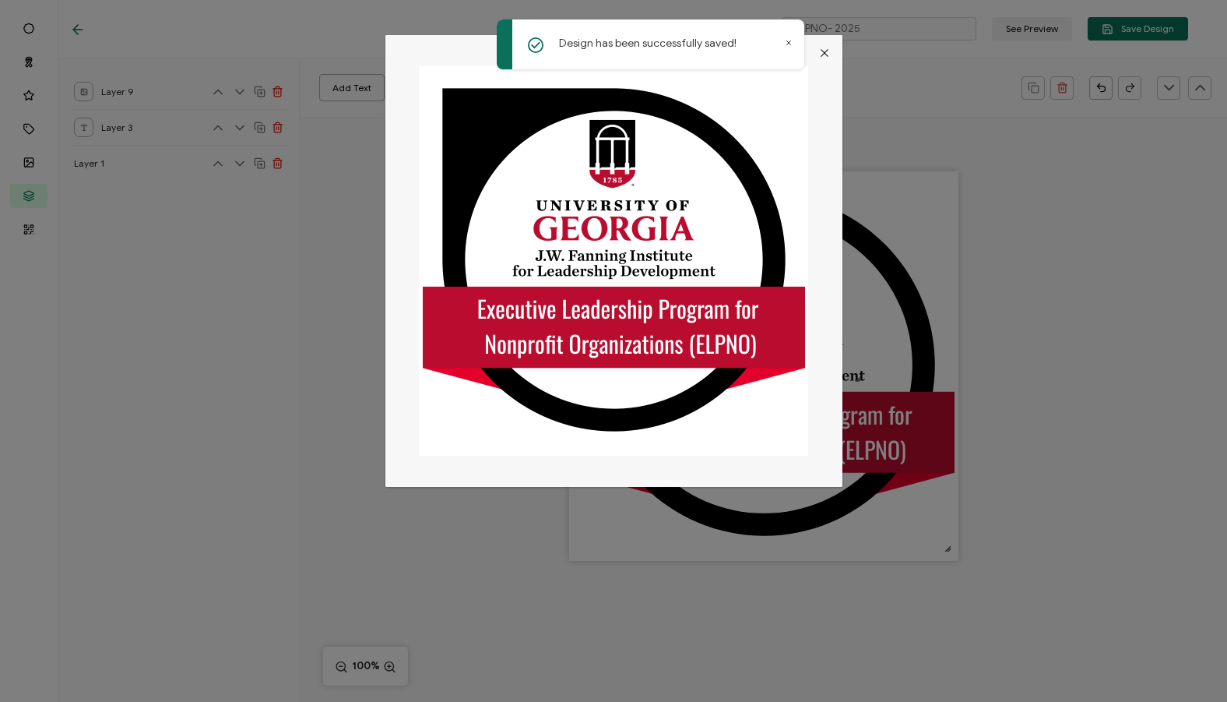
click at [823, 54] on icon "Close" at bounding box center [825, 53] width 12 height 12
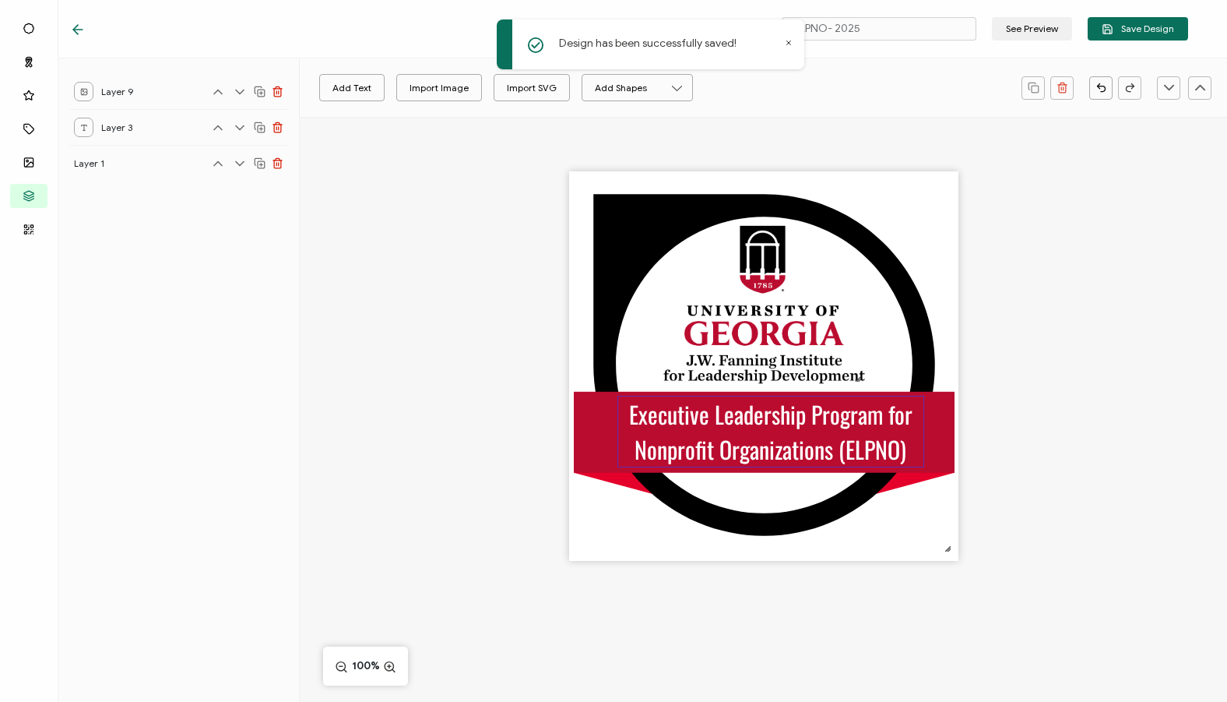
click at [830, 445] on pre "Executive Leadership Program for Nonprofit Organizations (ELPNO)" at bounding box center [773, 431] width 289 height 70
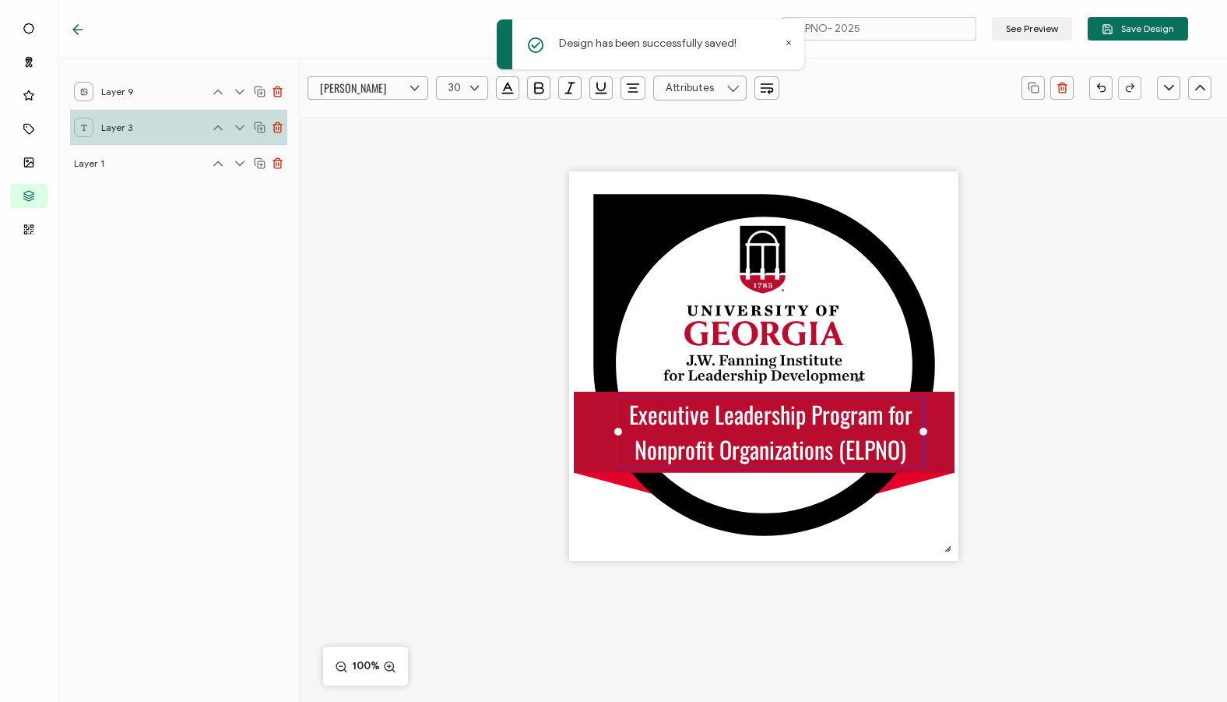
click at [901, 440] on pre "Executive Leadership Program for Nonprofit Organizations (ELPNO)" at bounding box center [773, 431] width 289 height 70
click at [910, 442] on div "Executive Leadership Program for Nonprofit Organizations (ELPNO)" at bounding box center [771, 432] width 307 height 72
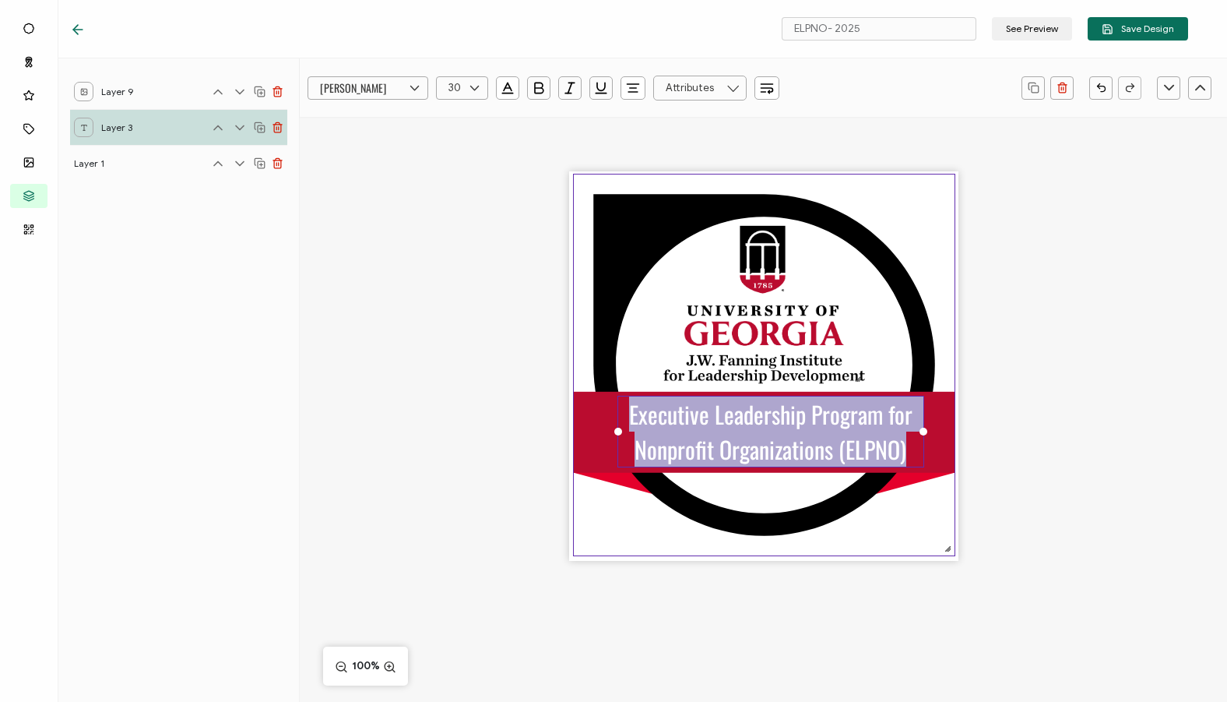
drag, startPoint x: 904, startPoint y: 445, endPoint x: 613, endPoint y: 412, distance: 293.1
click at [613, 412] on div ".uuid-e0167db1-c400-465b-bddd-c50bfc339371{}.uuid-efc37302-9416-4d3d-8d4c-a6863…" at bounding box center [763, 365] width 389 height 389
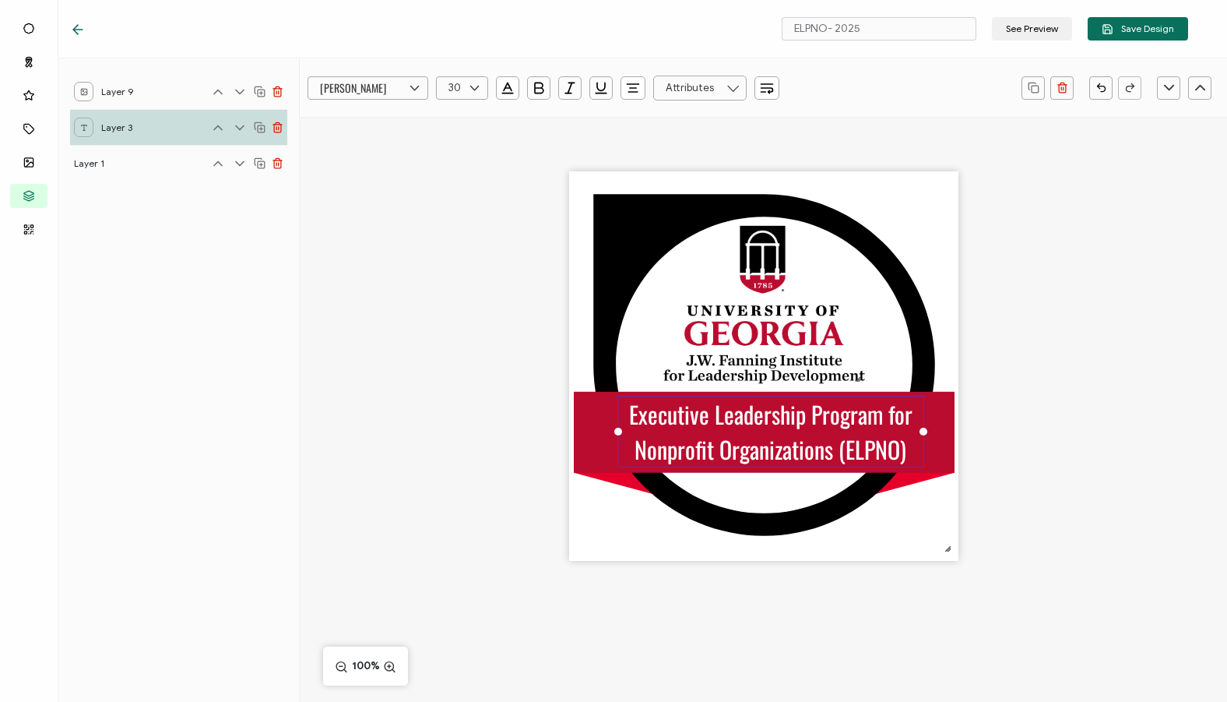
click at [739, 91] on icon at bounding box center [733, 88] width 19 height 25
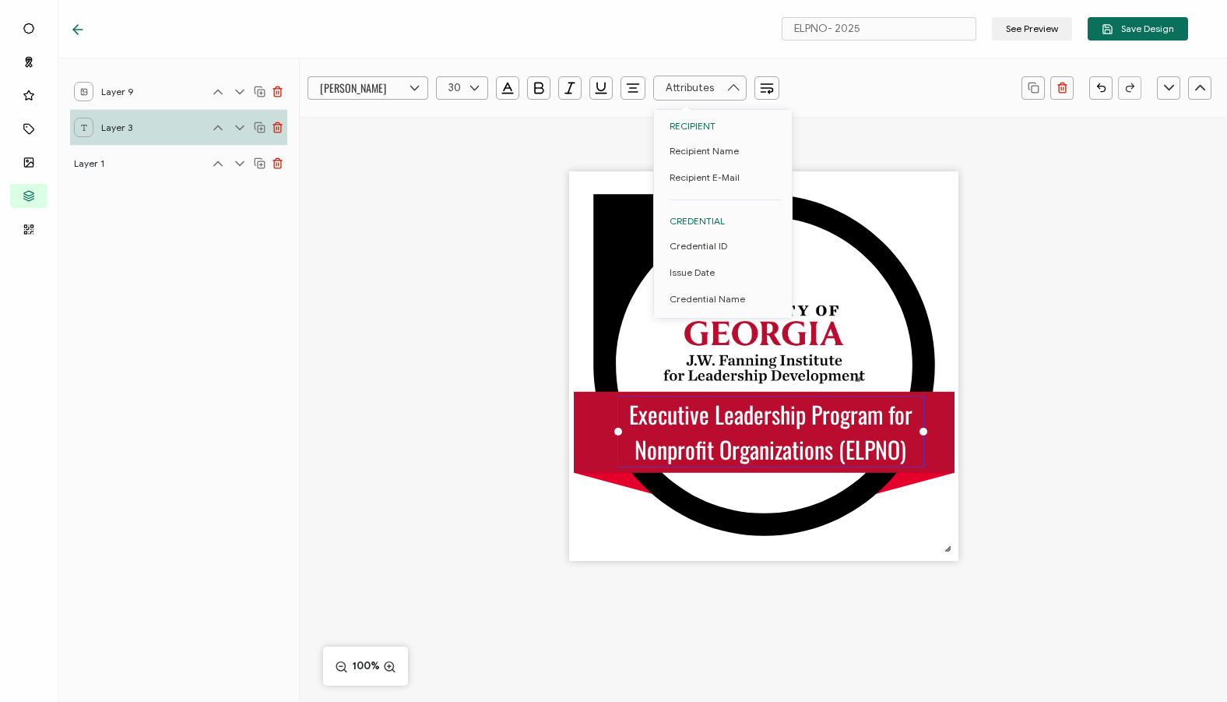
click at [638, 87] on icon "button" at bounding box center [633, 88] width 16 height 16
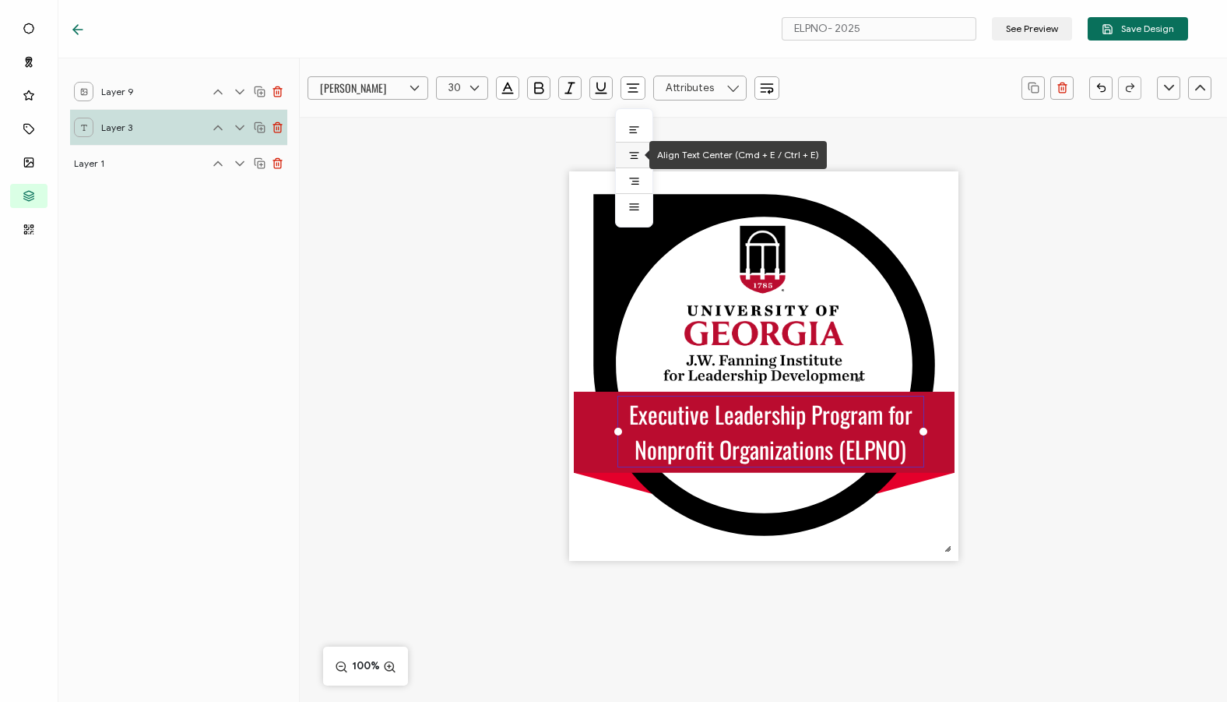
click at [636, 155] on icon at bounding box center [634, 155] width 5 height 0
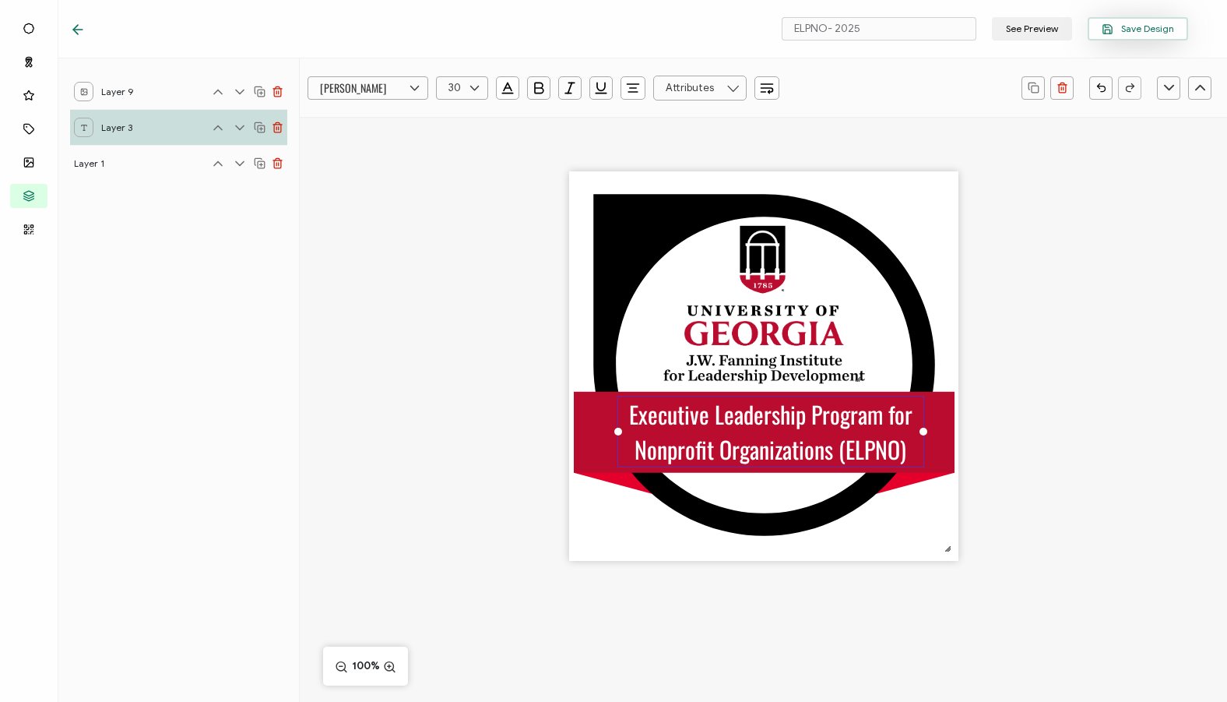
click at [992, 20] on button "Save Design" at bounding box center [1138, 28] width 100 height 23
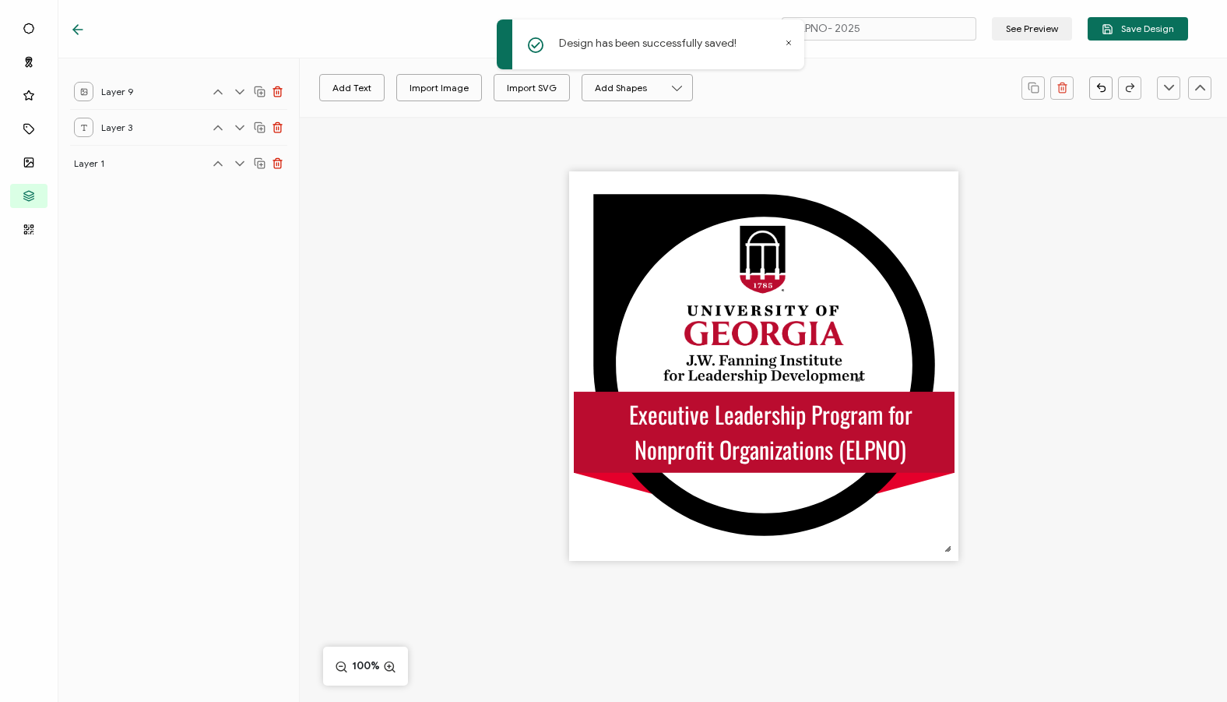
click at [76, 33] on icon at bounding box center [75, 29] width 5 height 9
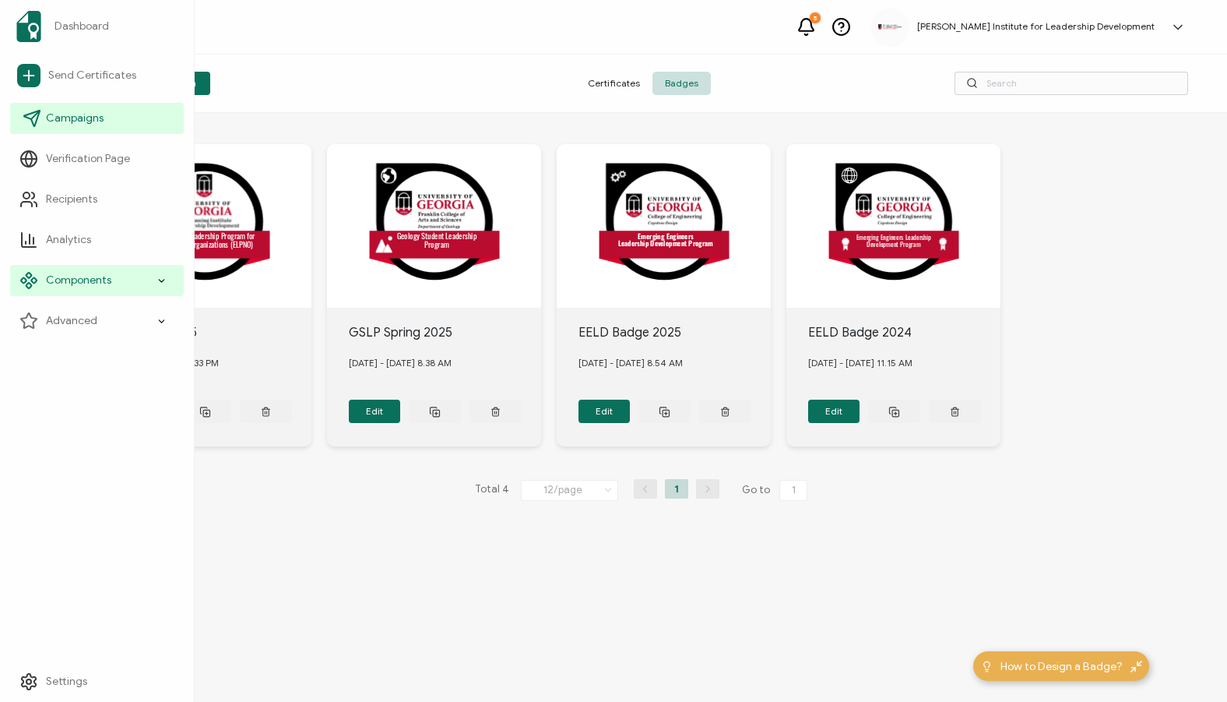
click at [60, 128] on link "Campaigns" at bounding box center [97, 118] width 174 height 31
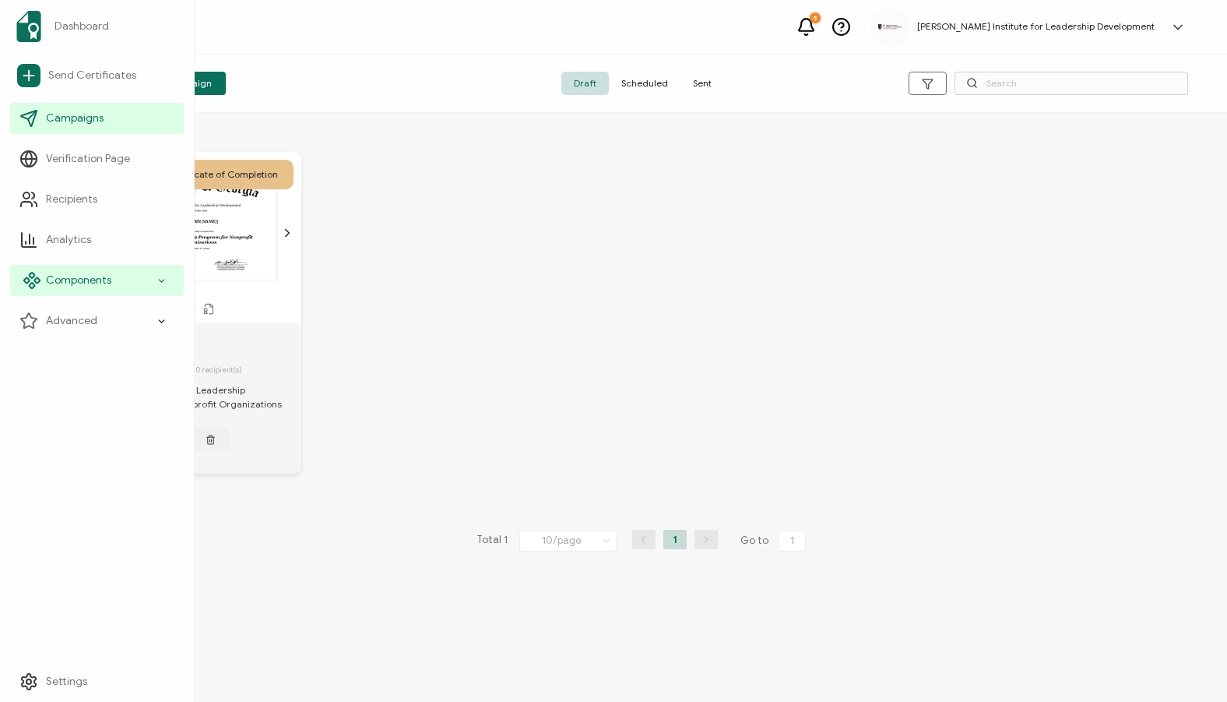
click at [97, 291] on div "Components" at bounding box center [97, 280] width 174 height 31
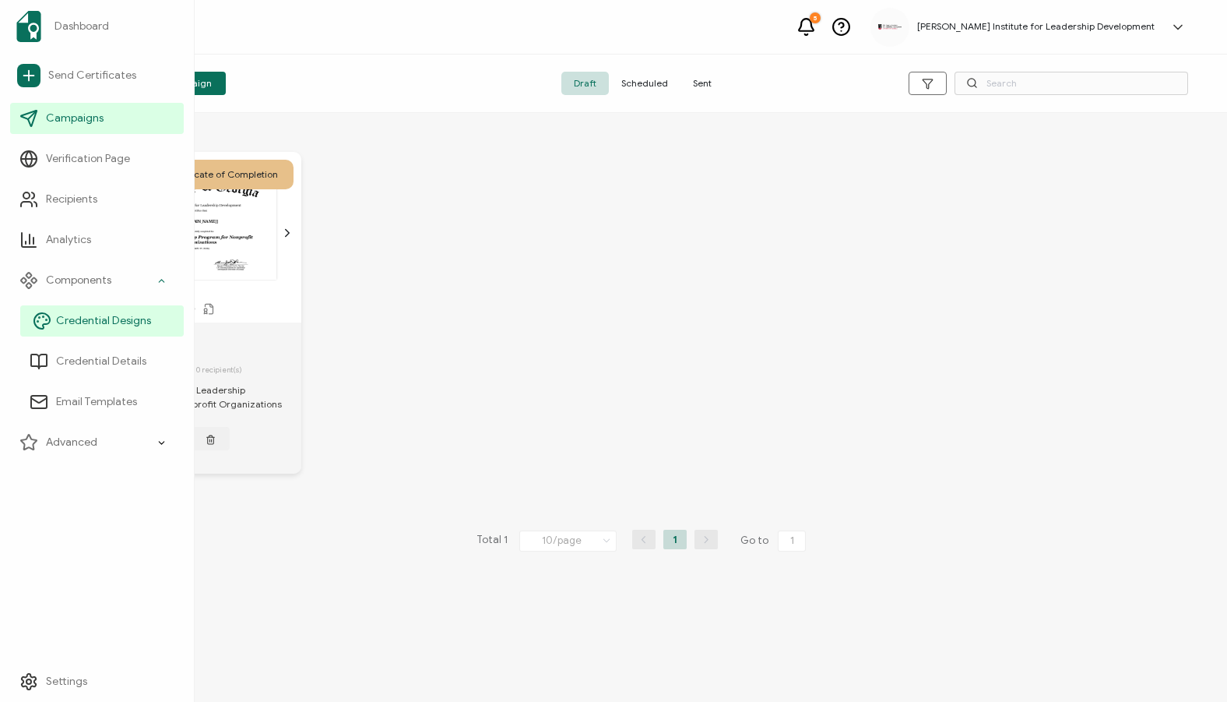
click at [97, 308] on link "Credential Designs" at bounding box center [102, 320] width 164 height 31
